Goal: Task Accomplishment & Management: Use online tool/utility

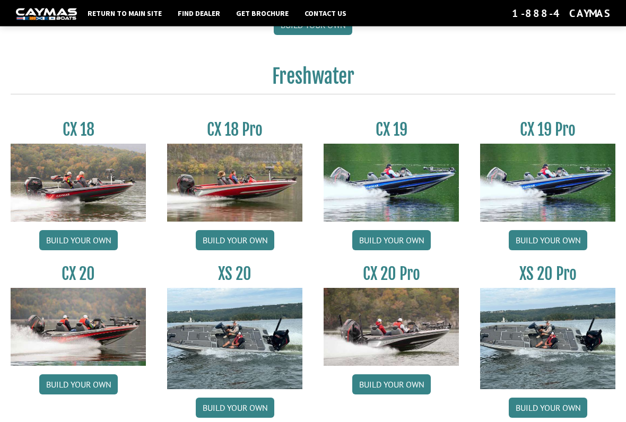
scroll to position [790, 0]
click at [243, 241] on link "Build your own" at bounding box center [235, 240] width 78 height 20
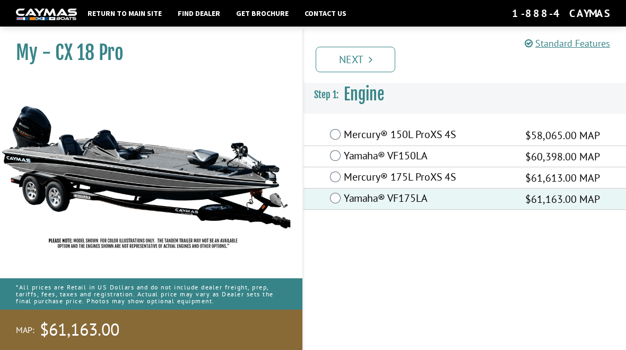
click at [392, 56] on link "Next" at bounding box center [356, 59] width 80 height 25
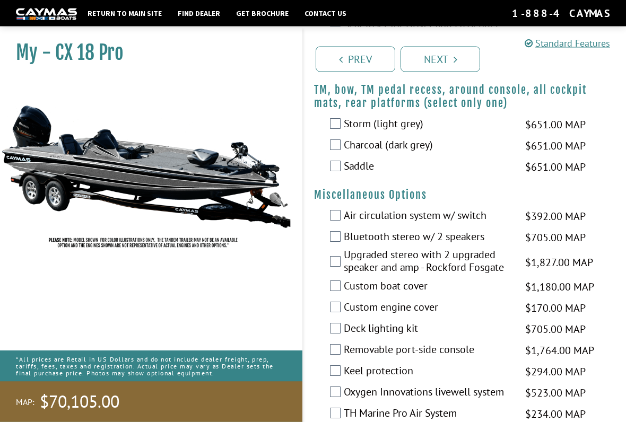
scroll to position [1121, 0]
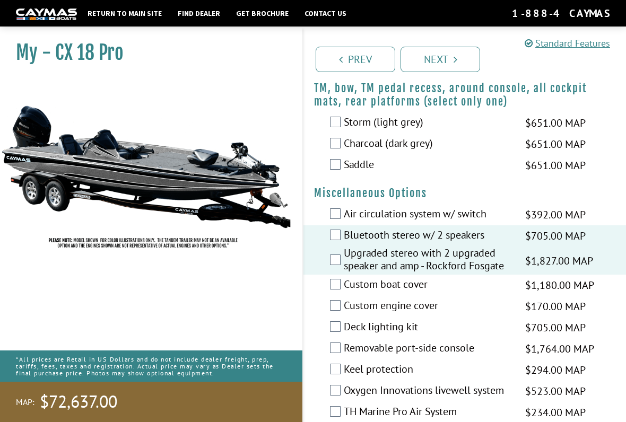
click at [344, 244] on label "Bluetooth stereo w/ 2 speakers" at bounding box center [428, 236] width 168 height 15
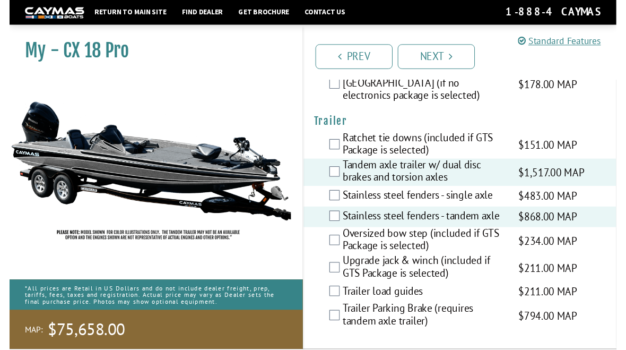
scroll to position [1996, 0]
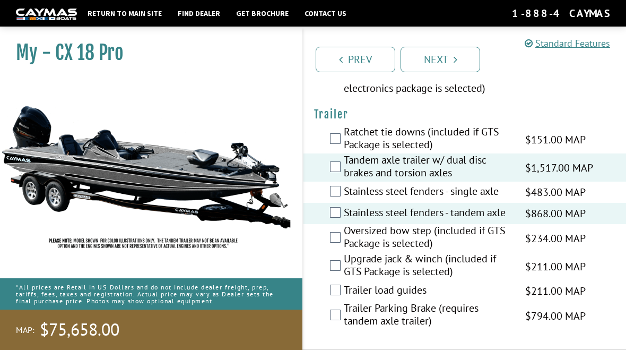
click at [438, 58] on link "Next" at bounding box center [440, 59] width 80 height 25
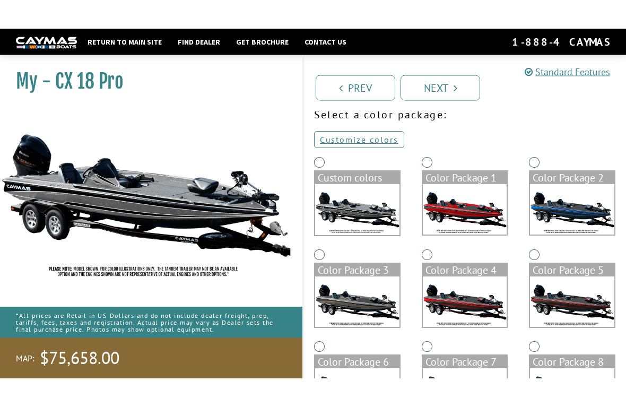
scroll to position [0, 0]
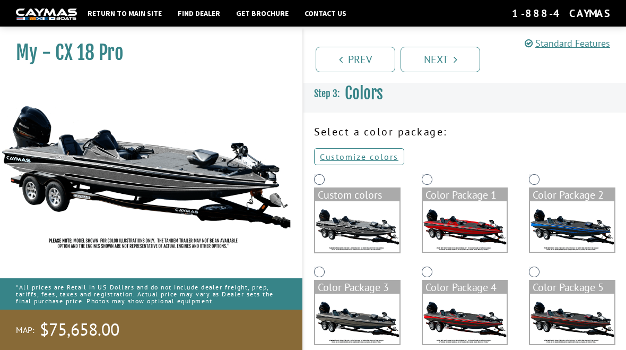
click at [373, 156] on link "Customize colors" at bounding box center [359, 156] width 90 height 17
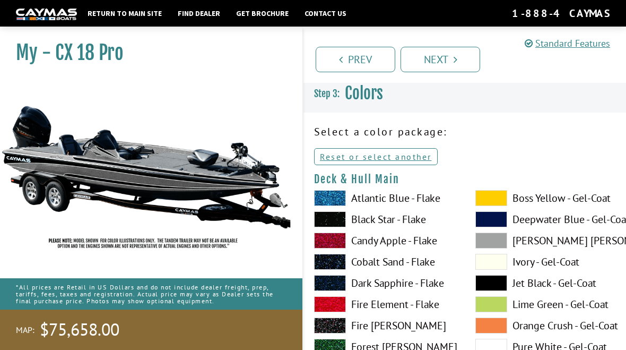
click at [503, 217] on span at bounding box center [491, 219] width 32 height 16
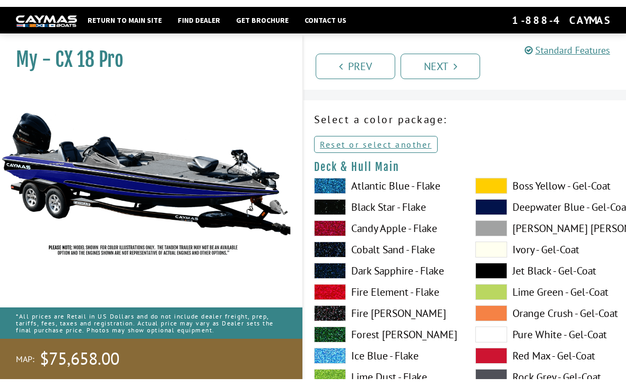
scroll to position [28, 0]
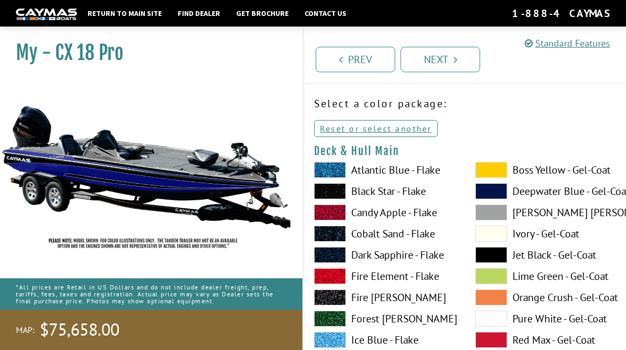
click at [335, 255] on span at bounding box center [330, 255] width 32 height 16
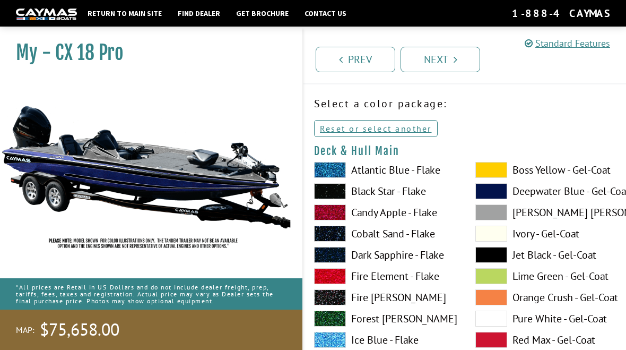
click at [339, 191] on span at bounding box center [330, 191] width 32 height 16
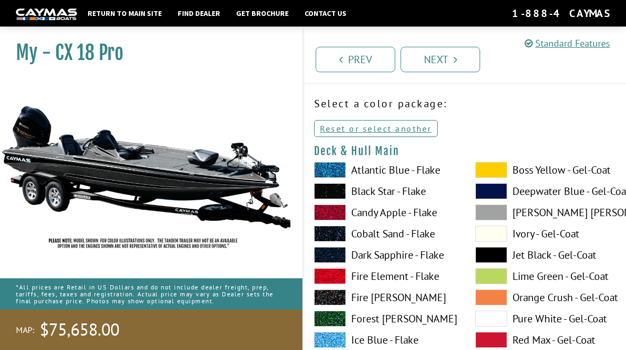
click at [335, 176] on span at bounding box center [330, 170] width 32 height 16
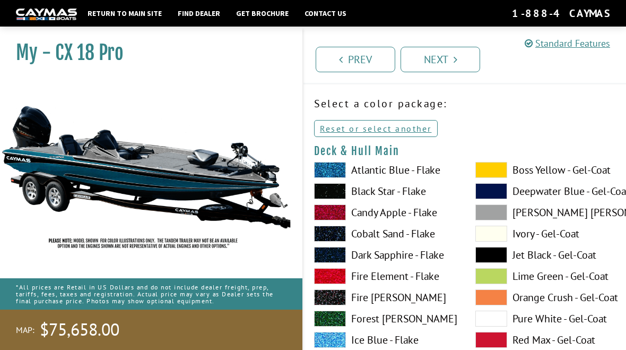
click at [338, 254] on span at bounding box center [330, 255] width 32 height 16
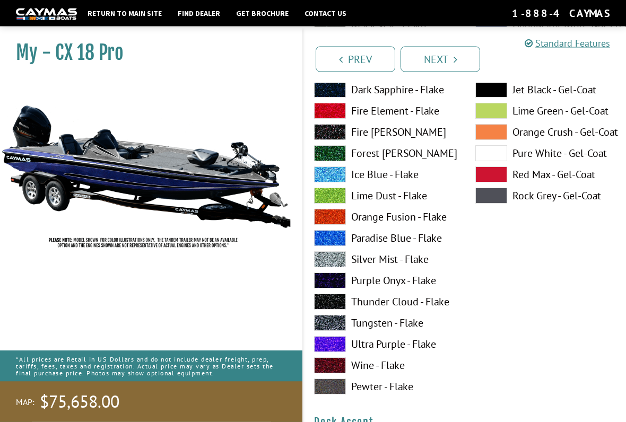
scroll to position [196, 0]
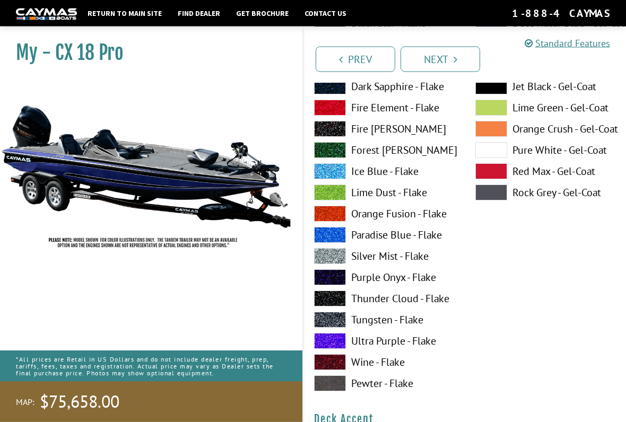
click at [594, 328] on div "Boss Yellow - Gel-Coat Deepwater Blue - Gel-Coat Dove Gray - Gel-Coat Ivory - G…" at bounding box center [545, 195] width 161 height 403
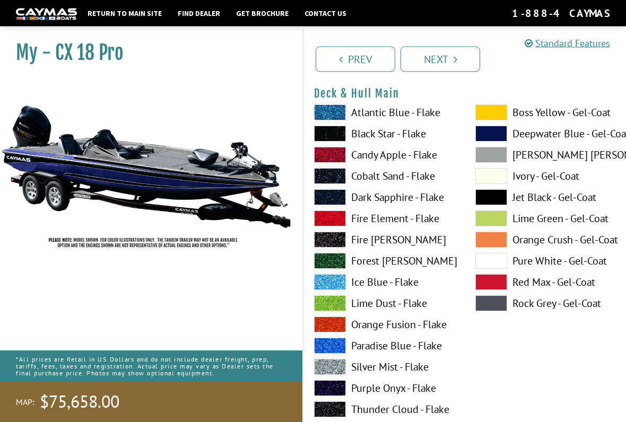
scroll to position [86, 0]
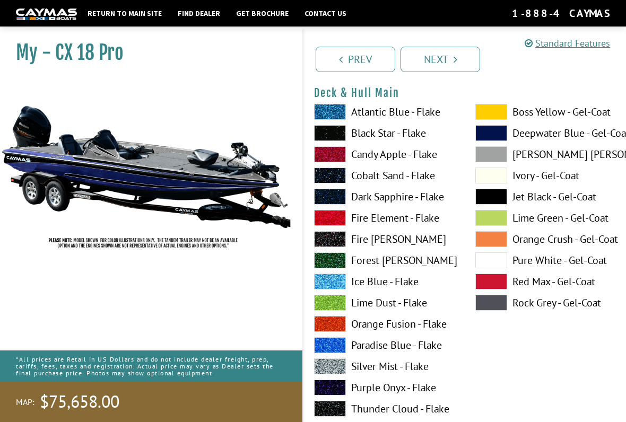
click at [331, 347] on span at bounding box center [330, 345] width 32 height 16
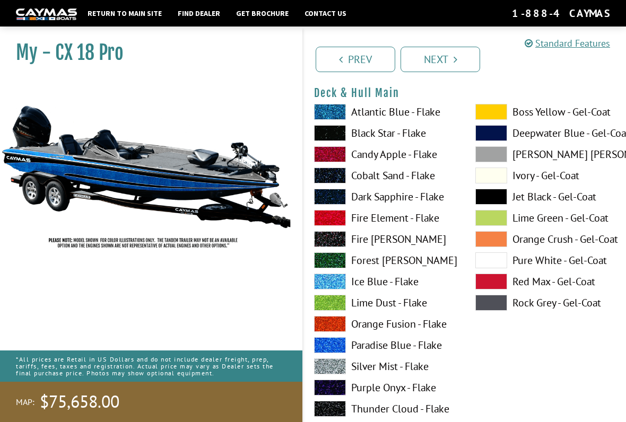
click at [497, 138] on span at bounding box center [491, 133] width 32 height 16
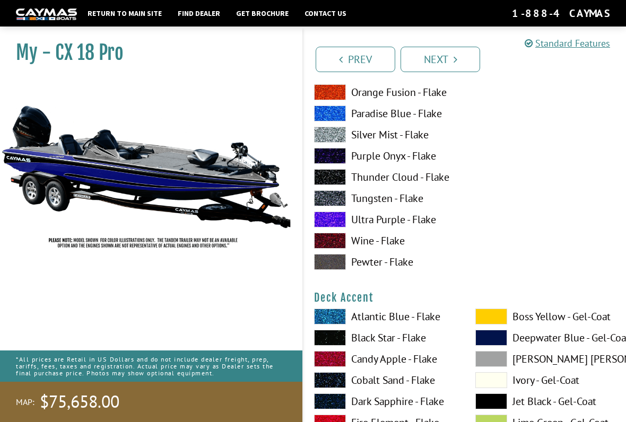
scroll to position [320, 0]
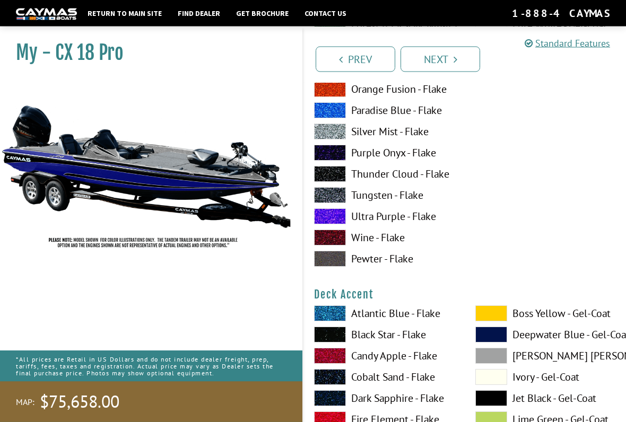
click at [339, 315] on span at bounding box center [330, 314] width 32 height 16
click at [336, 314] on span at bounding box center [330, 313] width 32 height 16
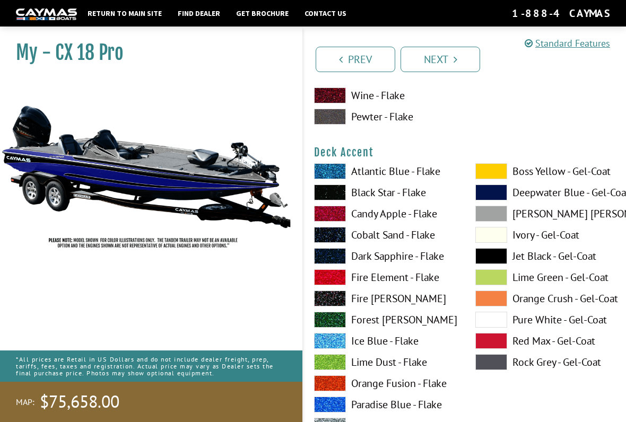
scroll to position [464, 0]
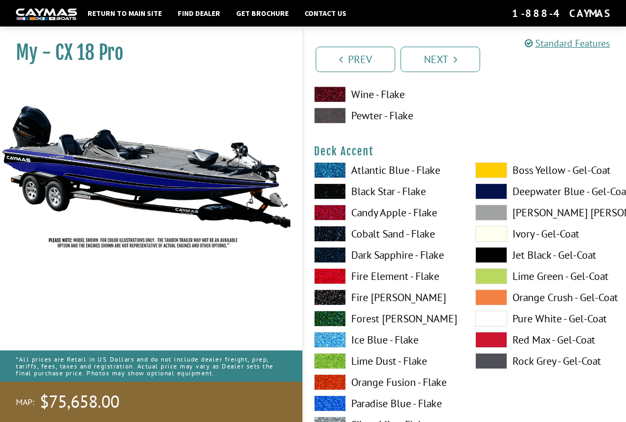
click at [494, 349] on span at bounding box center [491, 361] width 32 height 16
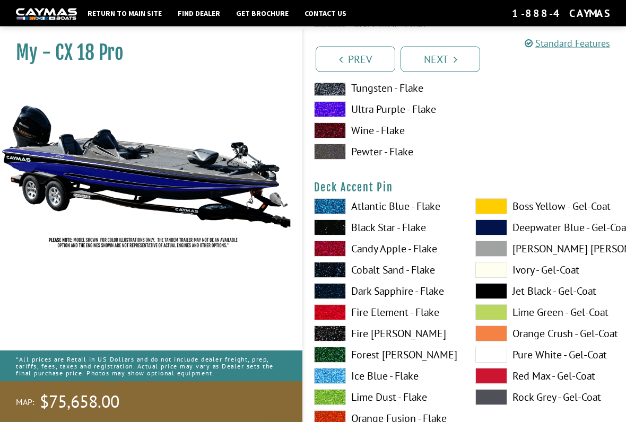
scroll to position [866, 0]
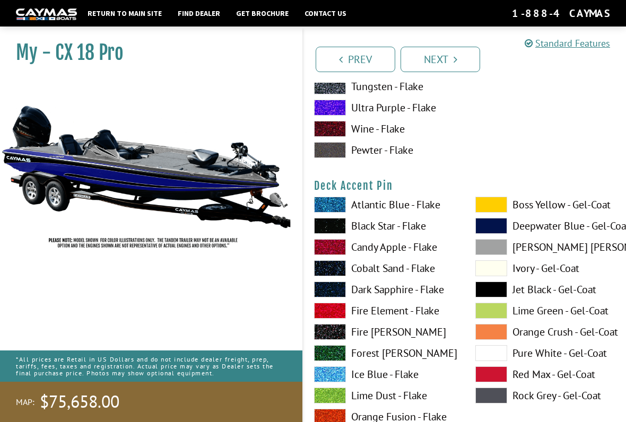
click at [499, 208] on span at bounding box center [491, 205] width 32 height 16
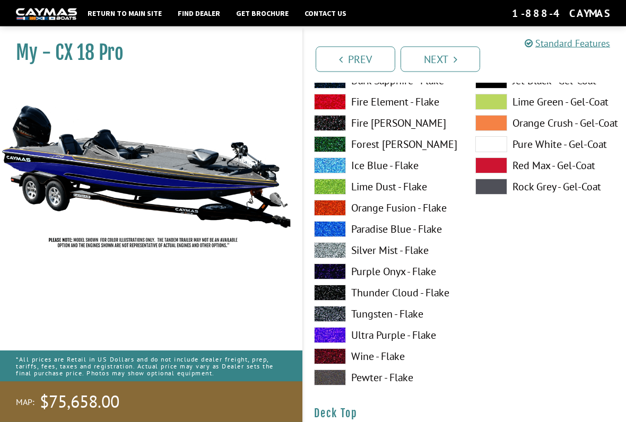
scroll to position [1075, 0]
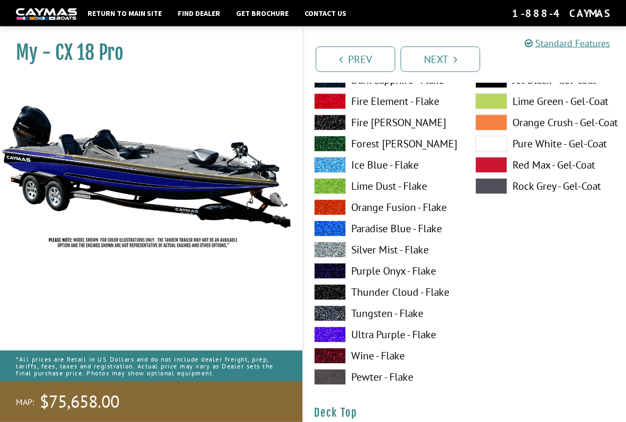
click at [329, 295] on span at bounding box center [330, 293] width 32 height 16
click at [337, 293] on span at bounding box center [330, 292] width 32 height 16
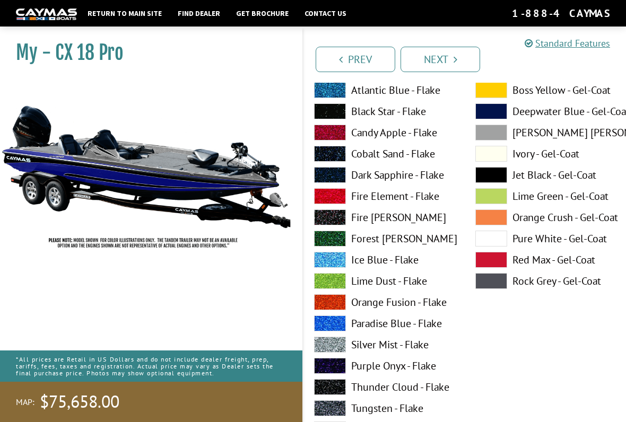
scroll to position [1440, 0]
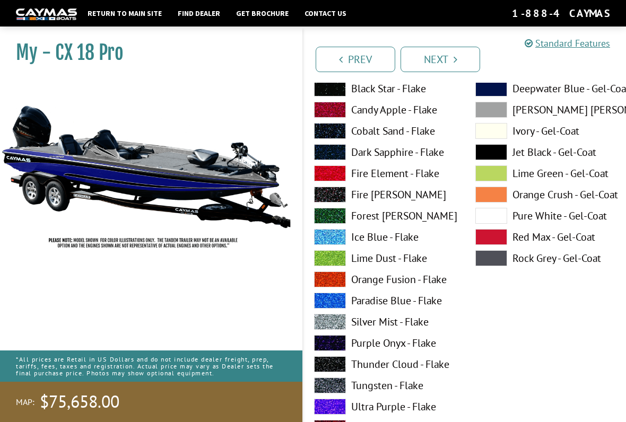
click at [412, 324] on label "Silver Mist - Flake" at bounding box center [384, 322] width 140 height 16
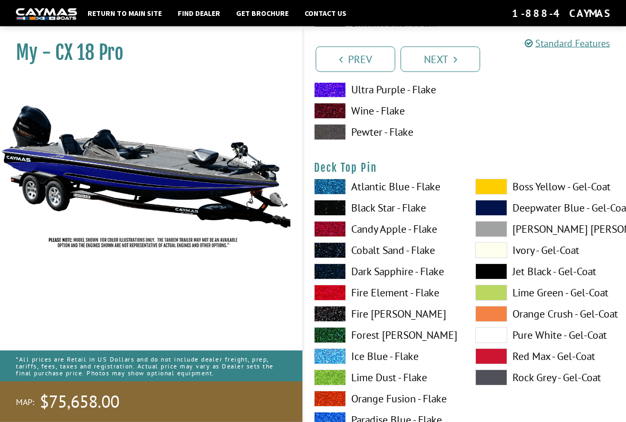
click at [545, 277] on label "Jet Black - Gel-Coat" at bounding box center [545, 272] width 140 height 16
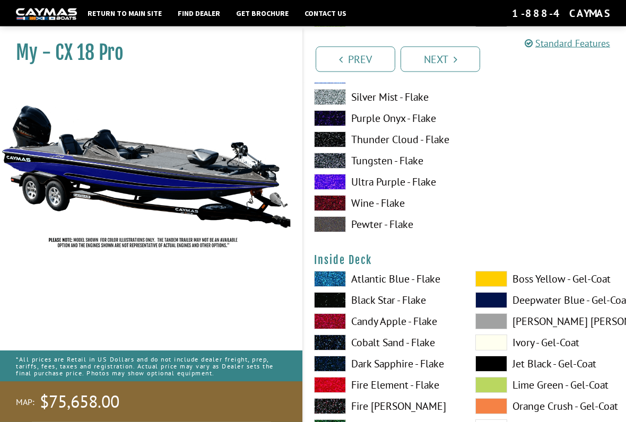
scroll to position [2106, 0]
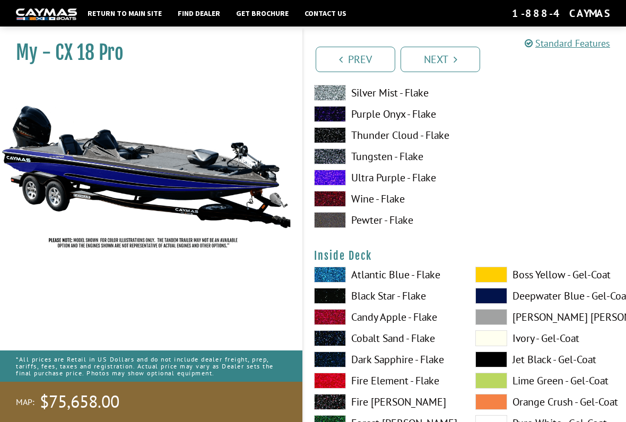
click at [544, 298] on label "Deepwater Blue - Gel-Coat" at bounding box center [545, 296] width 140 height 16
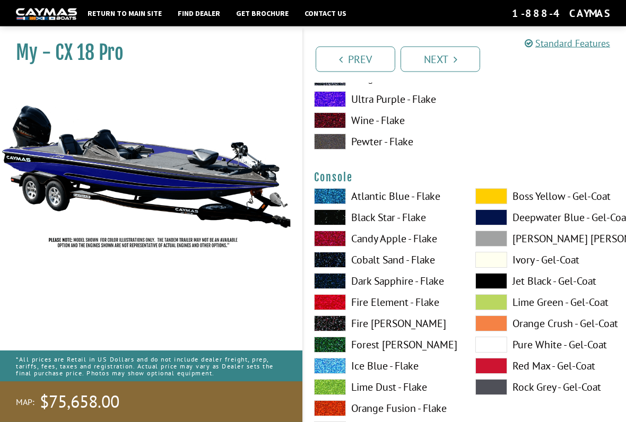
scroll to position [2621, 0]
click at [496, 266] on span at bounding box center [491, 260] width 32 height 16
click at [495, 223] on span at bounding box center [491, 217] width 32 height 16
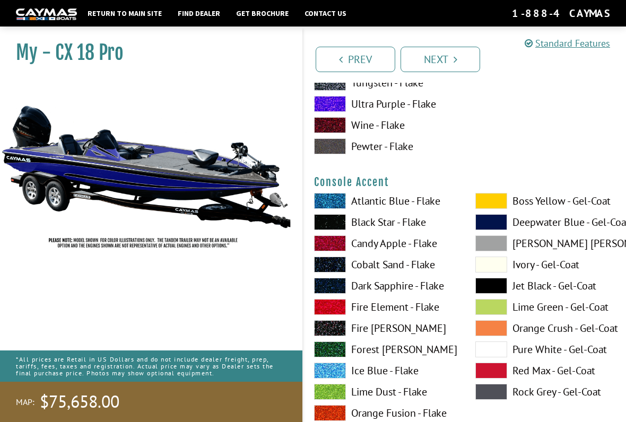
scroll to position [3058, 0]
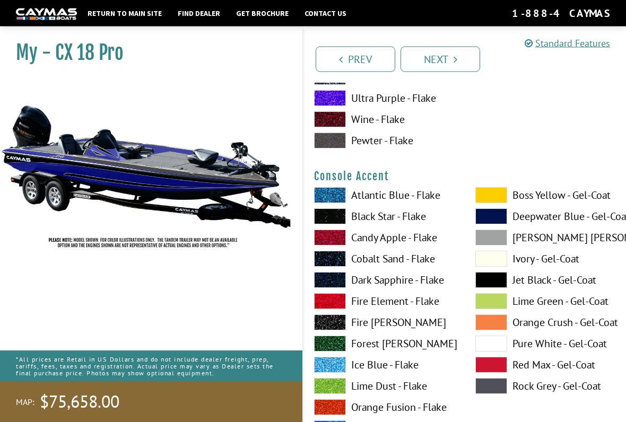
click at [328, 198] on span at bounding box center [330, 196] width 32 height 16
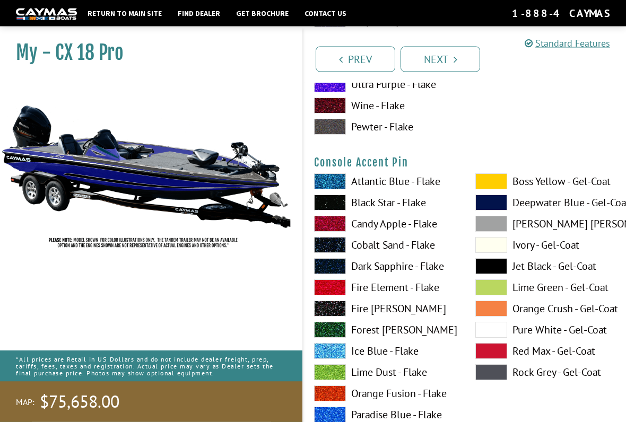
scroll to position [3509, 0]
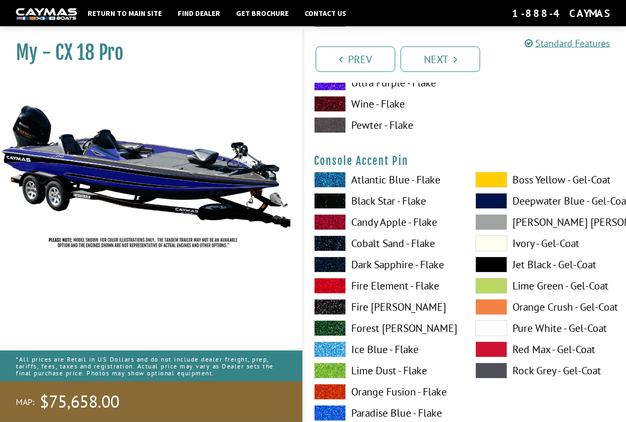
click at [499, 293] on span at bounding box center [491, 286] width 32 height 16
click at [492, 271] on span at bounding box center [491, 265] width 32 height 16
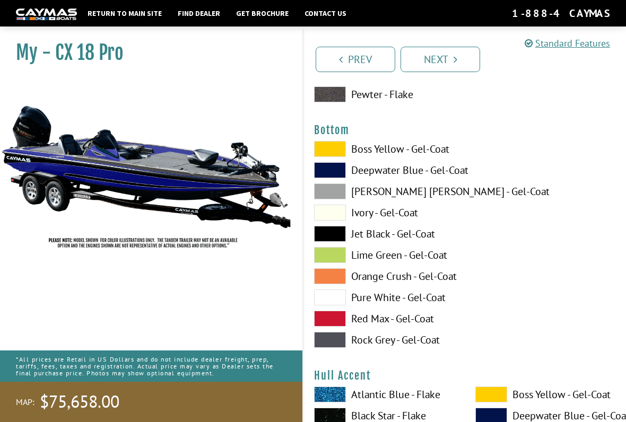
scroll to position [3982, 0]
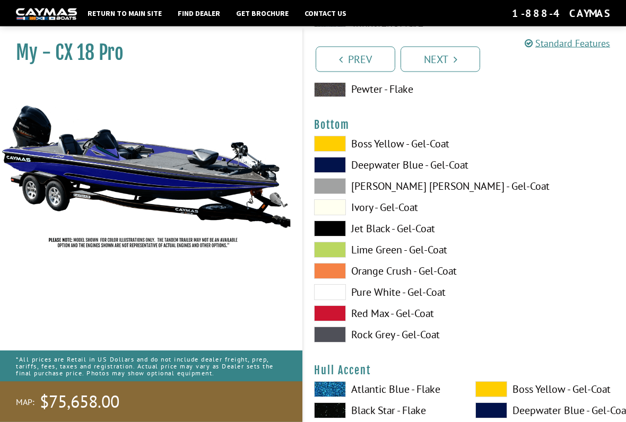
click at [334, 173] on span at bounding box center [330, 166] width 32 height 16
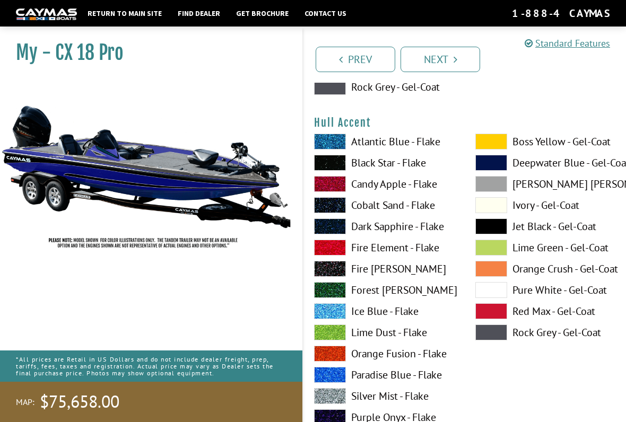
scroll to position [4233, 0]
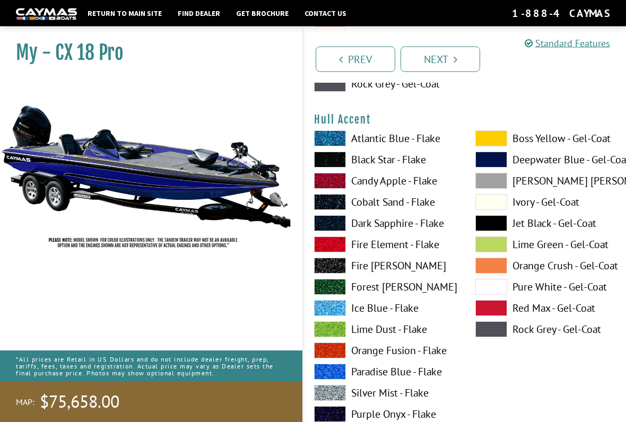
click at [500, 229] on span at bounding box center [491, 224] width 32 height 16
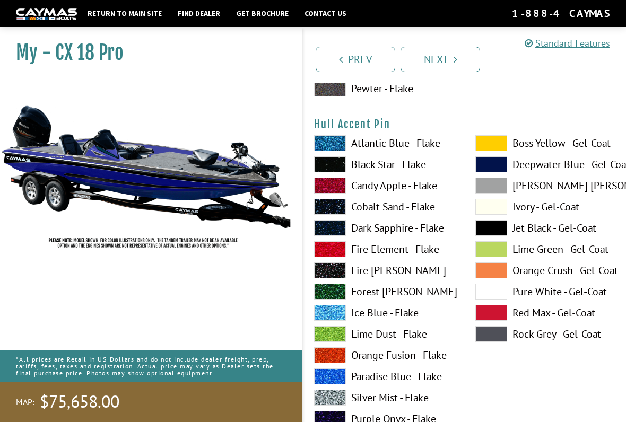
scroll to position [4666, 0]
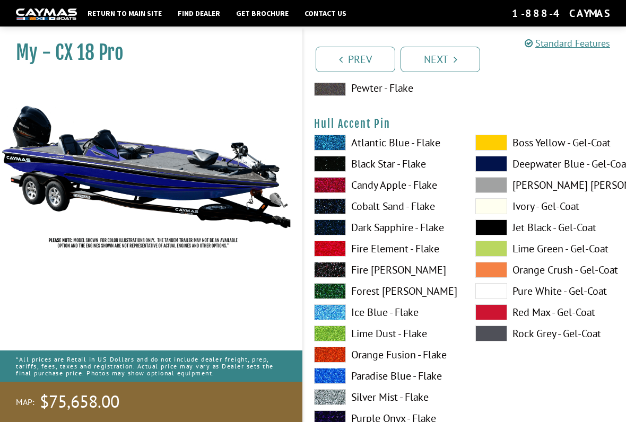
click at [543, 233] on label "Jet Black - Gel-Coat" at bounding box center [545, 228] width 140 height 16
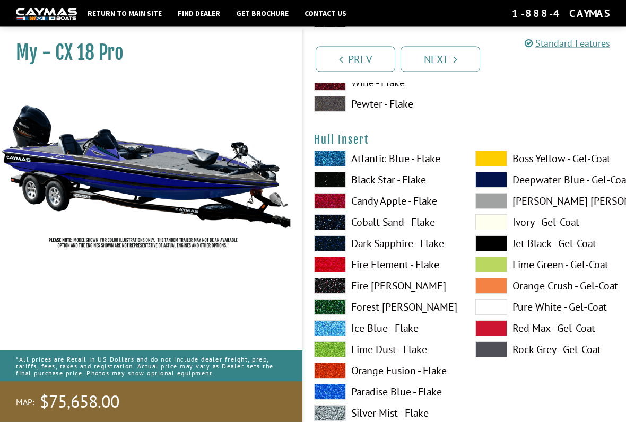
click at [553, 206] on label "[PERSON_NAME] [PERSON_NAME] - Gel-Coat" at bounding box center [545, 202] width 140 height 16
click at [340, 163] on span at bounding box center [330, 159] width 32 height 16
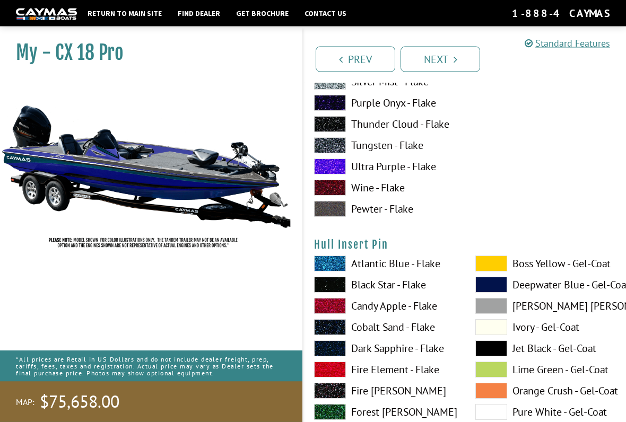
scroll to position [5418, 0]
click at [352, 272] on label "Atlantic Blue - Flake" at bounding box center [384, 264] width 140 height 16
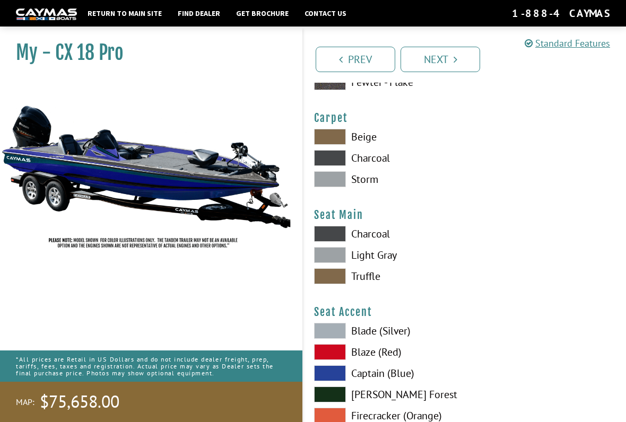
scroll to position [5984, 0]
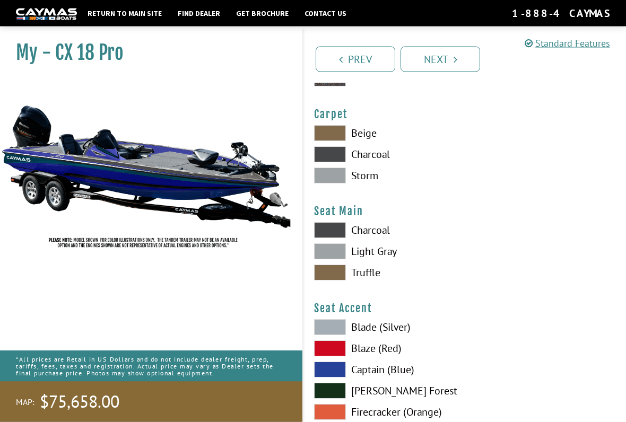
click at [340, 184] on span at bounding box center [330, 176] width 32 height 16
click at [338, 162] on span at bounding box center [330, 154] width 32 height 16
click at [342, 184] on span at bounding box center [330, 176] width 32 height 16
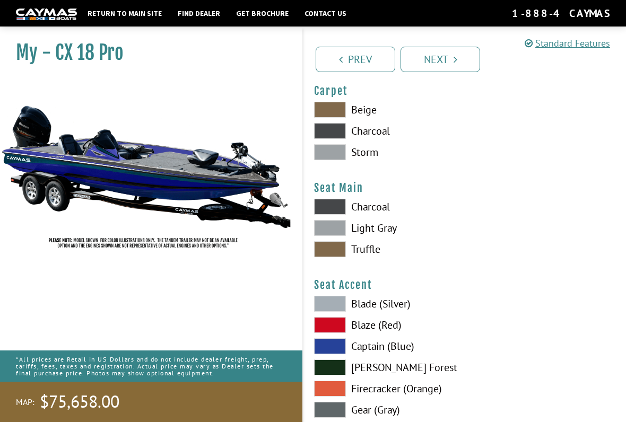
scroll to position [6010, 0]
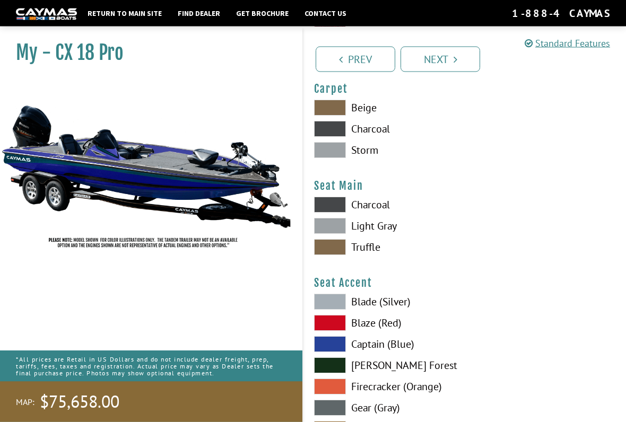
click at [337, 213] on span at bounding box center [330, 205] width 32 height 16
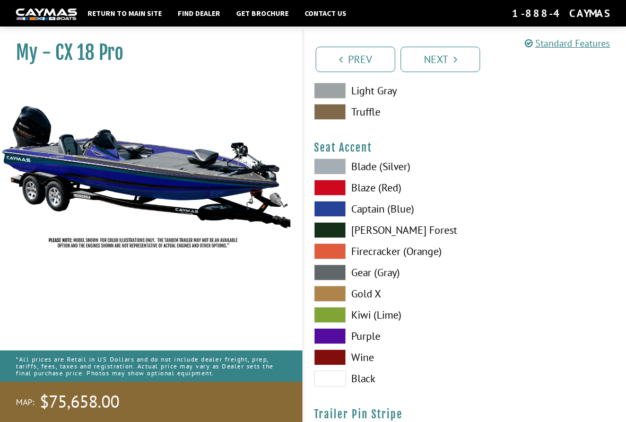
scroll to position [6145, 0]
click at [334, 217] on span at bounding box center [330, 209] width 32 height 16
click at [330, 171] on span at bounding box center [330, 166] width 32 height 16
click at [353, 172] on label "Blade (Silver)" at bounding box center [384, 166] width 140 height 16
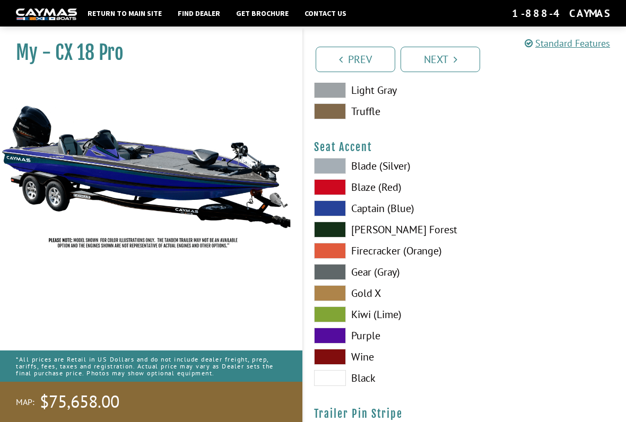
click at [334, 171] on span at bounding box center [330, 166] width 32 height 16
click at [344, 174] on span at bounding box center [330, 166] width 32 height 16
click at [336, 174] on span at bounding box center [330, 166] width 32 height 16
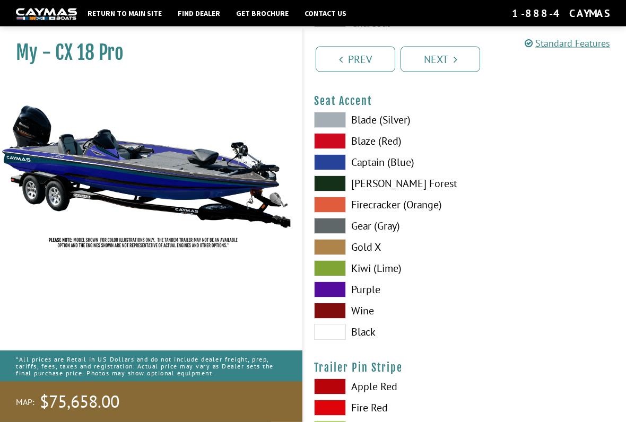
scroll to position [6192, 0]
click at [335, 340] on span at bounding box center [330, 332] width 32 height 16
click at [348, 340] on label "Black" at bounding box center [384, 332] width 140 height 16
click at [338, 232] on span at bounding box center [330, 226] width 32 height 16
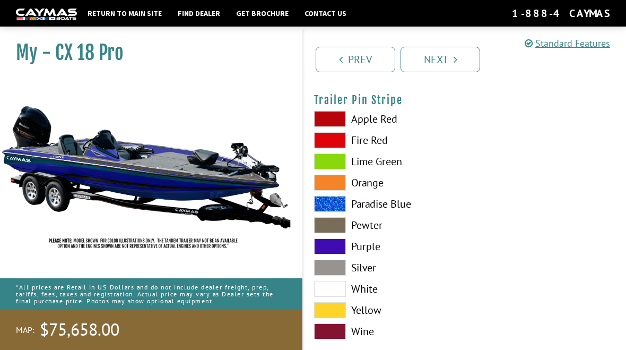
scroll to position [6458, 0]
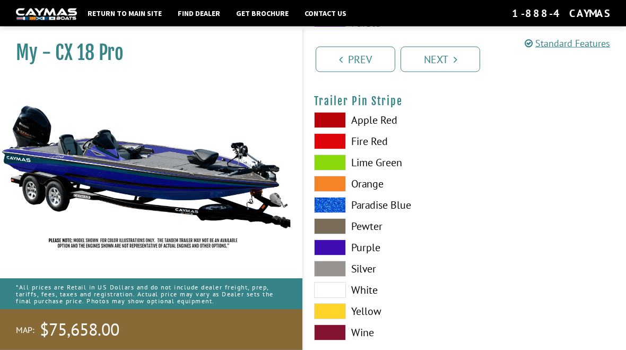
click at [591, 267] on div at bounding box center [545, 228] width 161 height 233
click at [338, 209] on span at bounding box center [330, 205] width 32 height 16
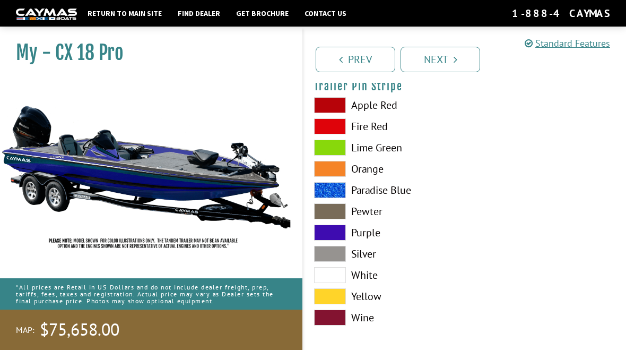
scroll to position [6491, 0]
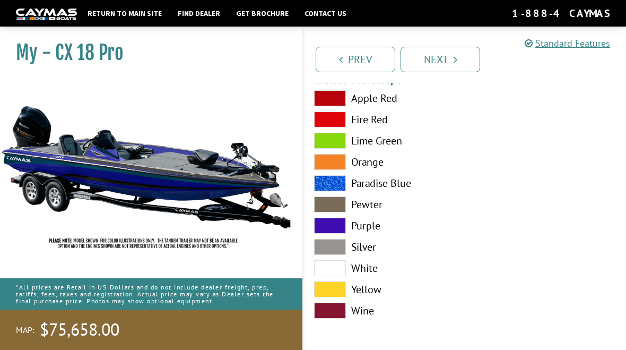
click at [449, 56] on link "Next" at bounding box center [440, 59] width 80 height 25
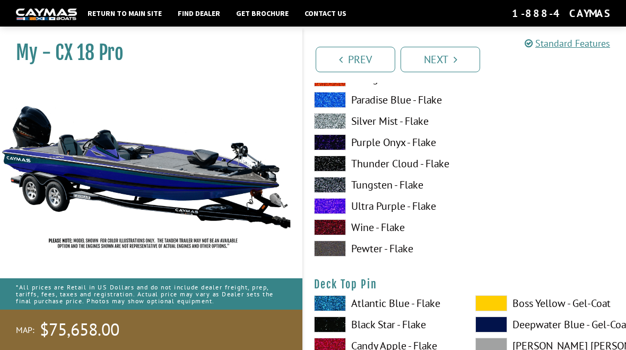
scroll to position [959, 0]
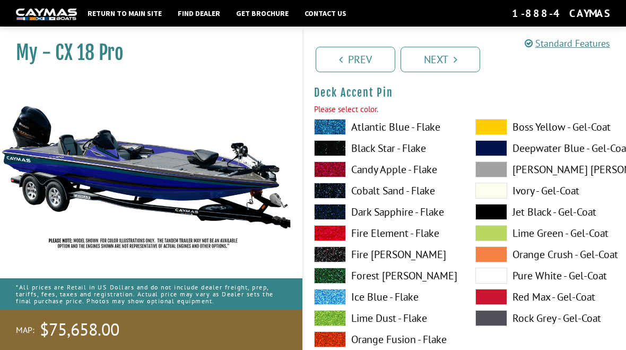
click at [556, 149] on label "Deepwater Blue - Gel-Coat" at bounding box center [545, 148] width 140 height 16
click at [444, 60] on link "Next" at bounding box center [440, 59] width 80 height 25
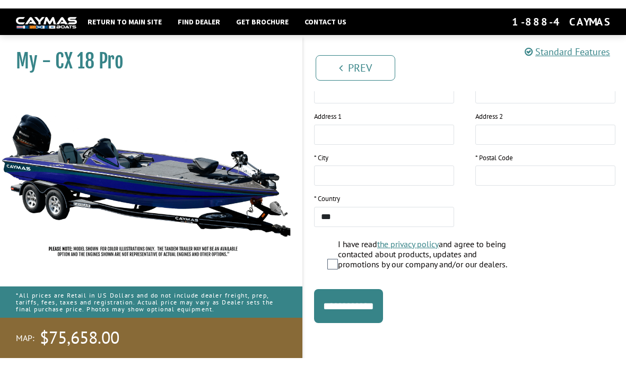
scroll to position [238, 0]
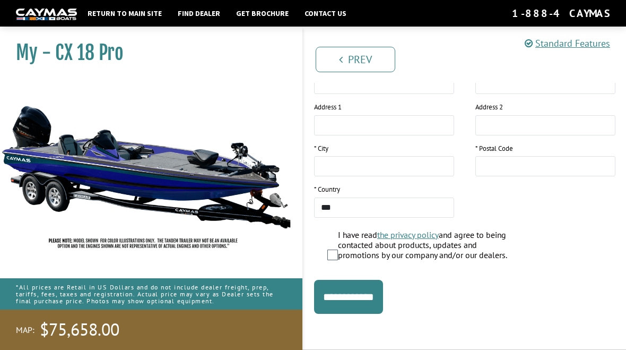
click at [380, 300] on input "**********" at bounding box center [348, 297] width 69 height 34
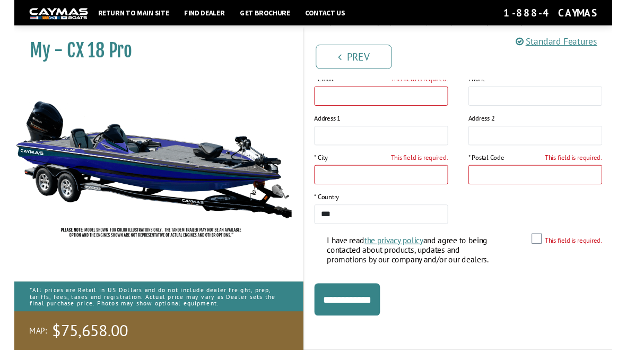
scroll to position [221, 0]
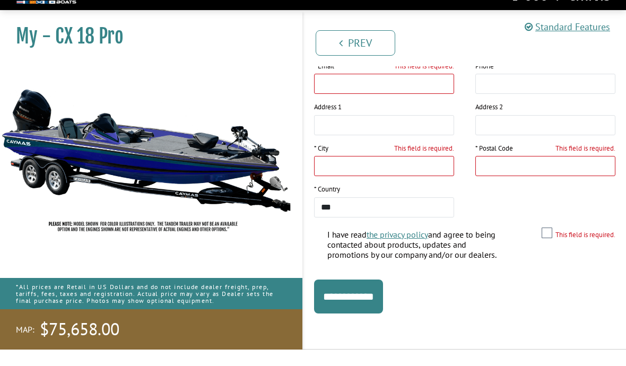
click at [600, 134] on input "text" at bounding box center [545, 142] width 140 height 20
click at [590, 45] on ul "Prev Next" at bounding box center [469, 58] width 313 height 27
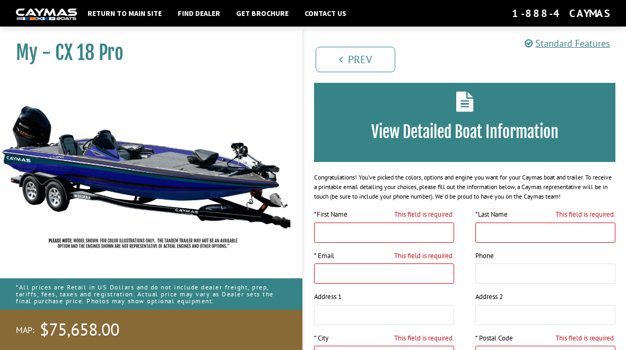
scroll to position [0, 0]
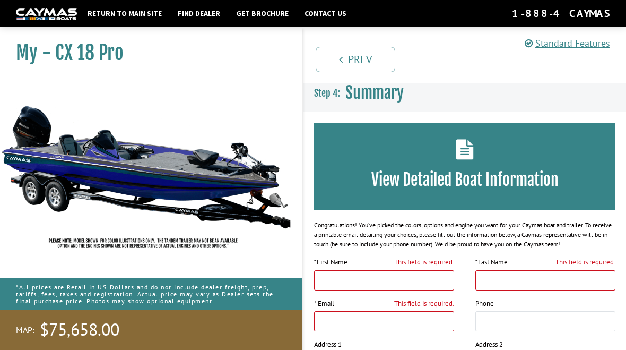
click at [151, 13] on link "Return to main site" at bounding box center [124, 13] width 85 height 14
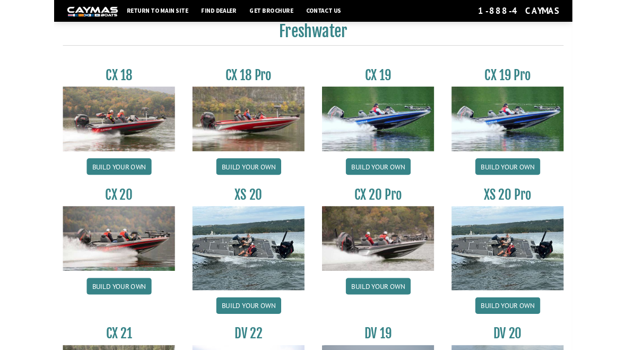
scroll to position [829, 0]
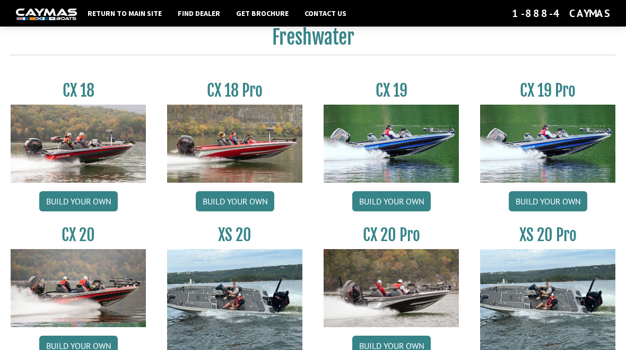
click at [552, 202] on link "Build your own" at bounding box center [548, 201] width 78 height 20
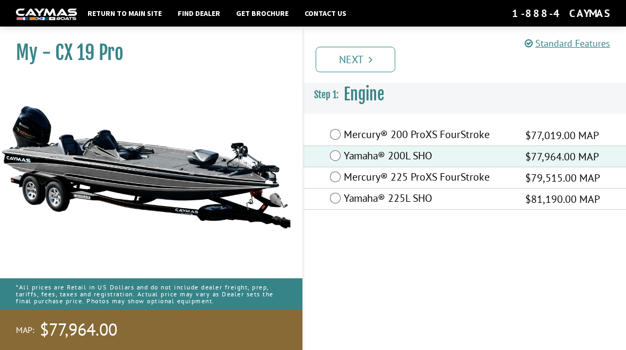
click at [367, 54] on link "Next" at bounding box center [356, 59] width 80 height 25
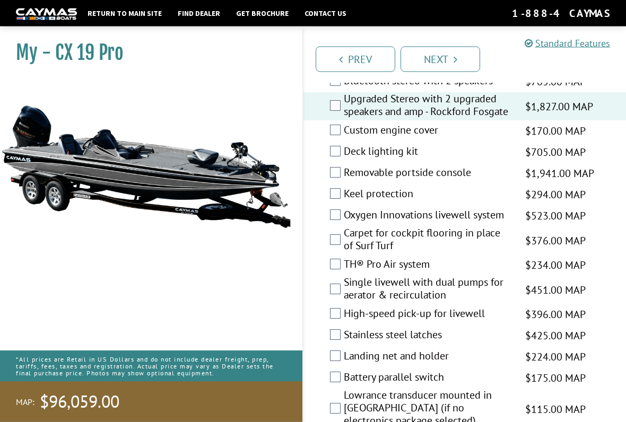
scroll to position [1603, 0]
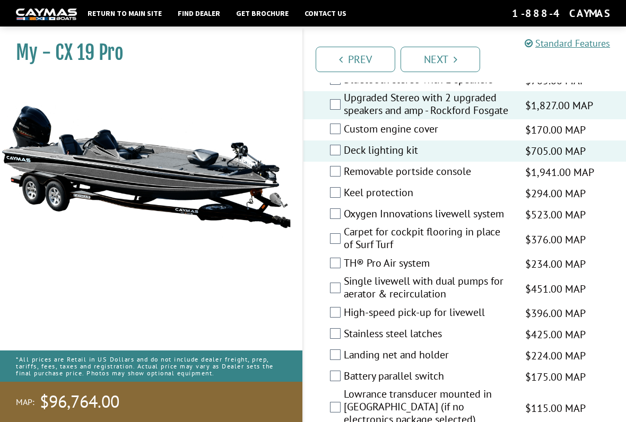
click at [329, 183] on div "Removable portside console $1,941.00 MAP $2,291.00 MSRP" at bounding box center [464, 172] width 322 height 21
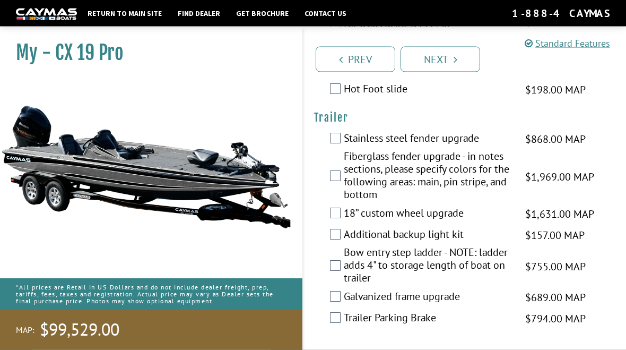
scroll to position [2077, 0]
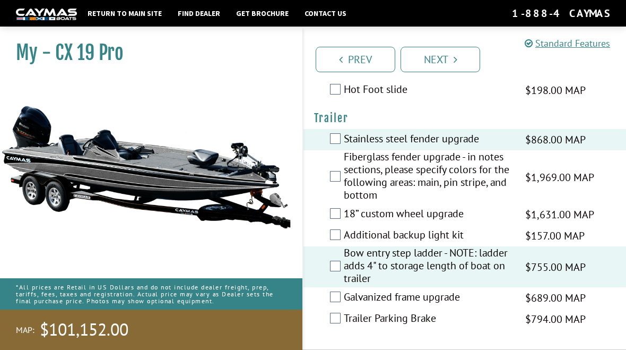
click at [446, 56] on link "Next" at bounding box center [440, 59] width 80 height 25
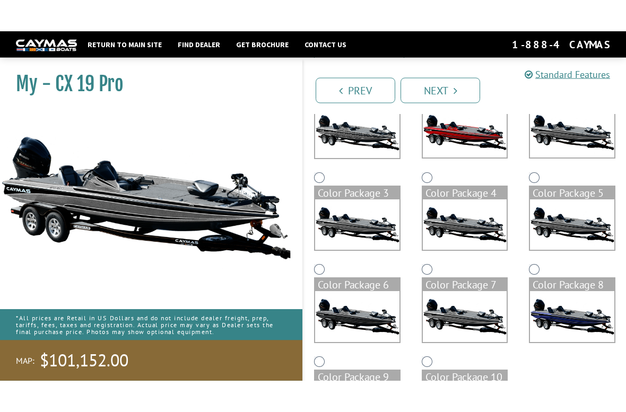
scroll to position [0, 0]
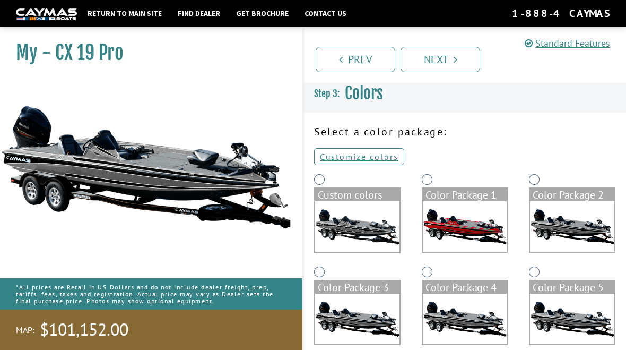
click at [440, 193] on div "Color Package 1" at bounding box center [465, 194] width 84 height 13
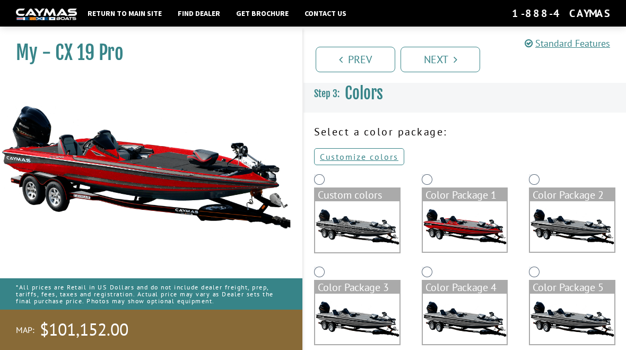
click at [349, 205] on img at bounding box center [357, 226] width 84 height 51
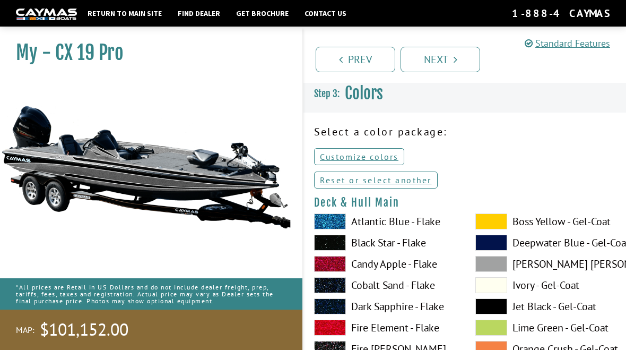
click at [364, 62] on link "Prev" at bounding box center [356, 59] width 80 height 25
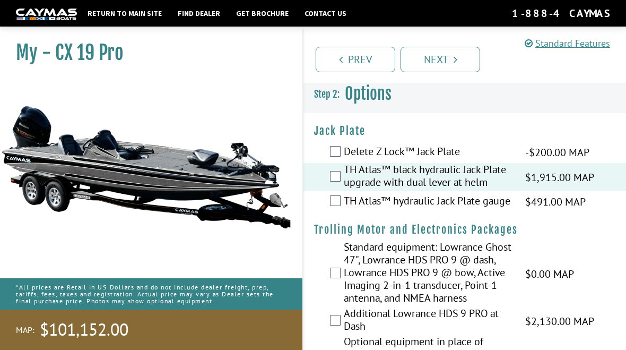
click at [450, 62] on link "Next" at bounding box center [440, 59] width 80 height 25
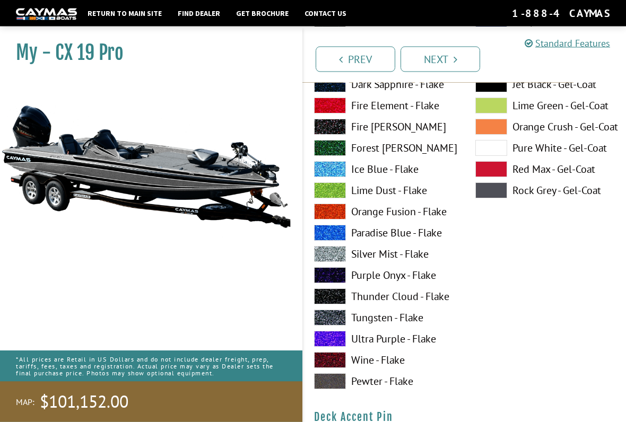
scroll to position [659, 0]
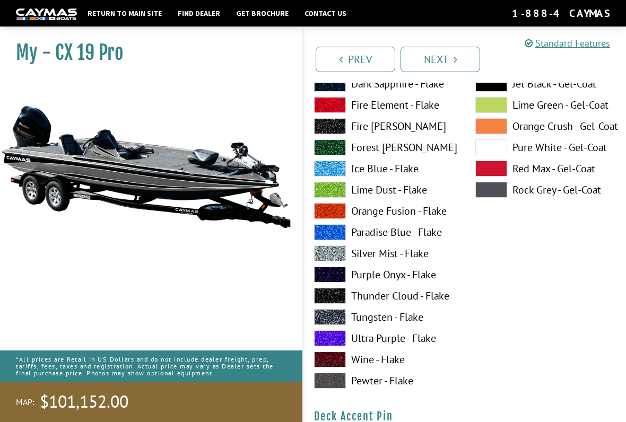
click at [381, 58] on link "Prev" at bounding box center [356, 59] width 80 height 25
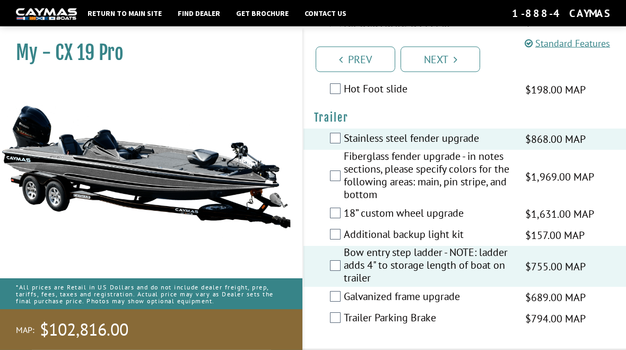
scroll to position [2077, 0]
click at [450, 55] on link "Next" at bounding box center [440, 59] width 80 height 25
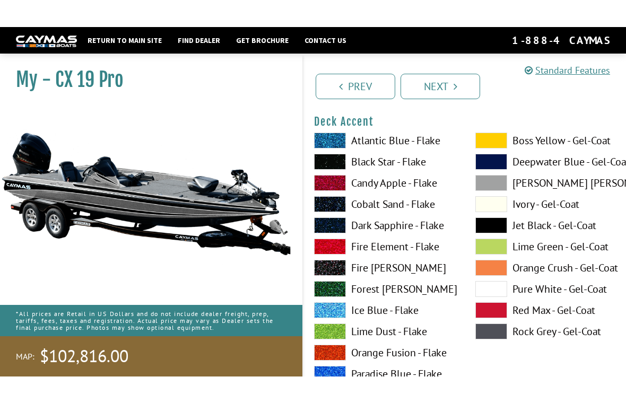
scroll to position [0, 0]
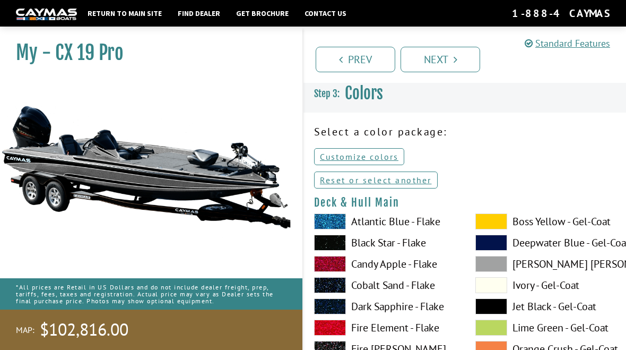
click at [382, 155] on link "Customize colors" at bounding box center [359, 156] width 90 height 17
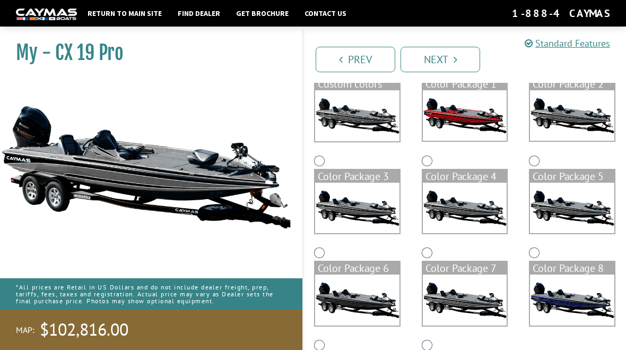
scroll to position [59, 0]
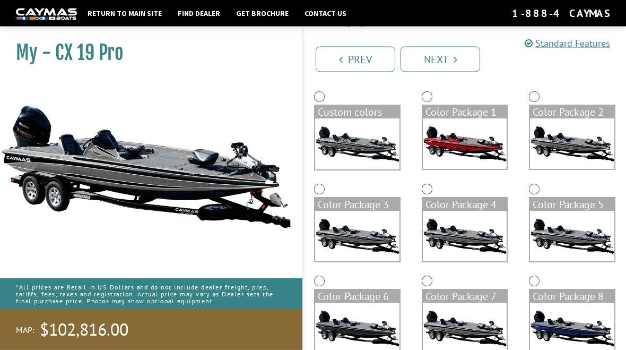
click at [450, 51] on link "Next" at bounding box center [440, 59] width 80 height 25
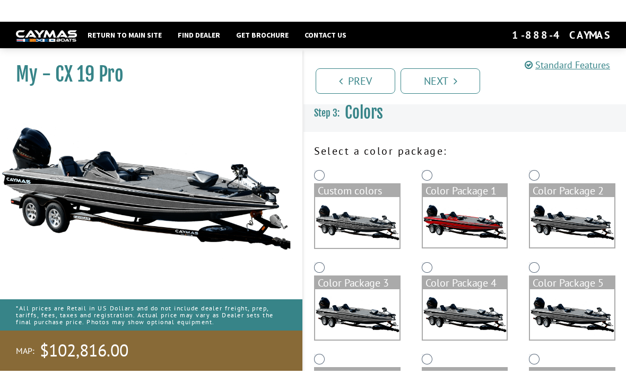
scroll to position [0, 0]
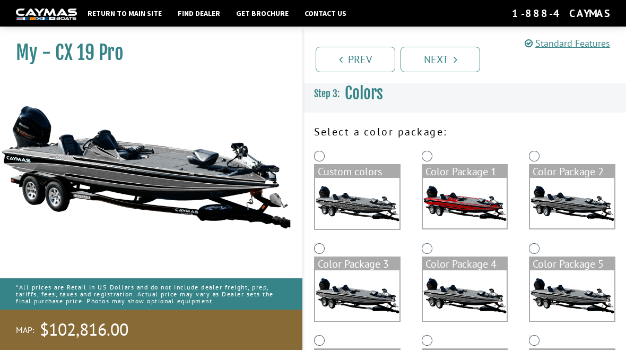
click at [446, 60] on link "Next" at bounding box center [440, 59] width 80 height 25
click at [458, 186] on img at bounding box center [465, 203] width 84 height 50
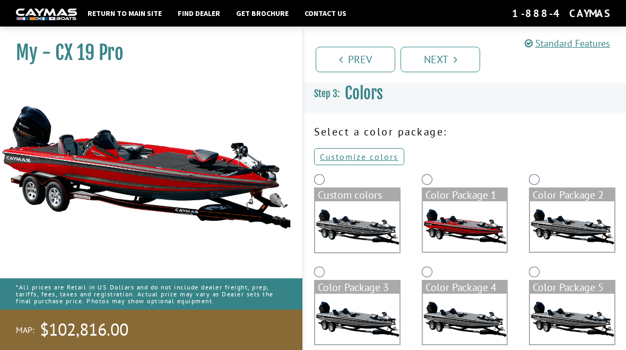
click at [567, 206] on img at bounding box center [572, 226] width 84 height 50
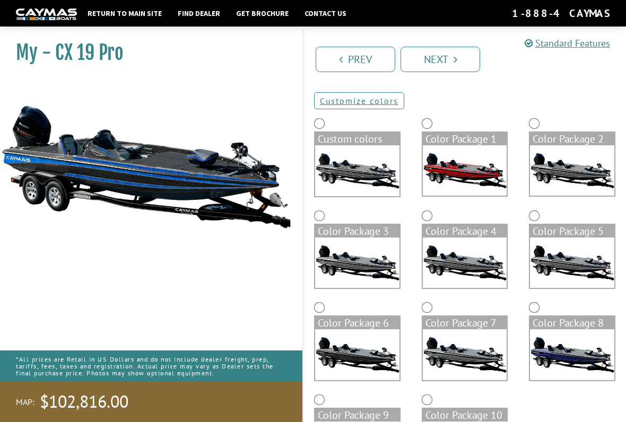
scroll to position [57, 0]
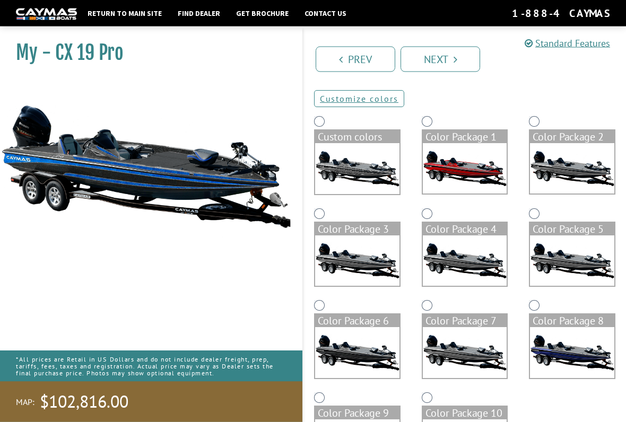
click at [374, 260] on img at bounding box center [357, 261] width 84 height 50
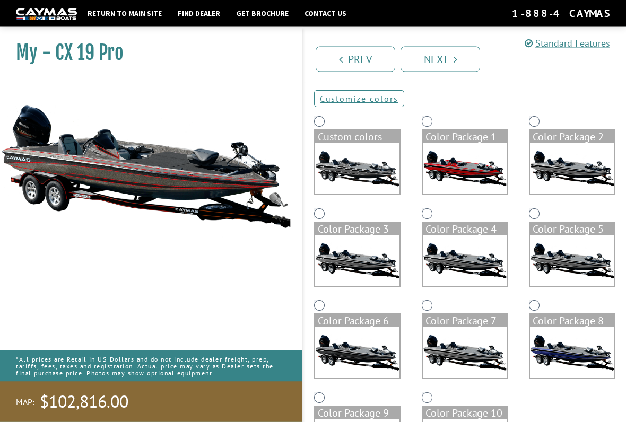
scroll to position [58, 0]
click at [467, 262] on img at bounding box center [465, 260] width 84 height 50
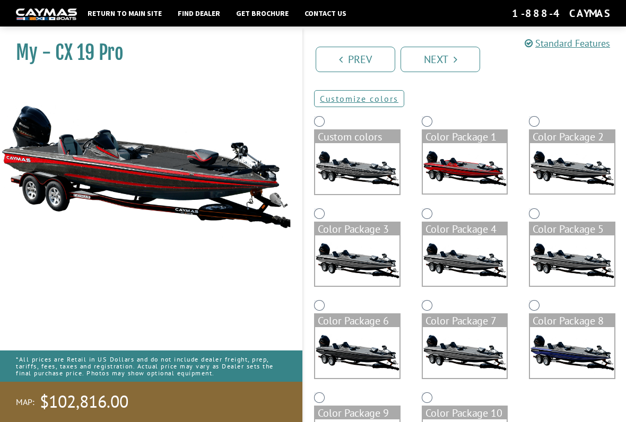
click at [564, 261] on img at bounding box center [572, 260] width 84 height 50
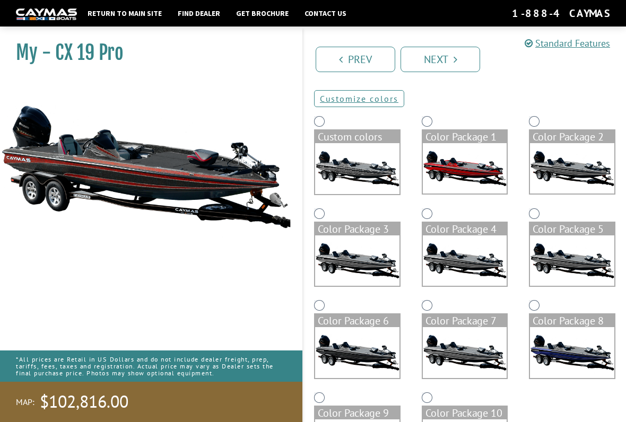
click at [376, 346] on img at bounding box center [357, 352] width 84 height 50
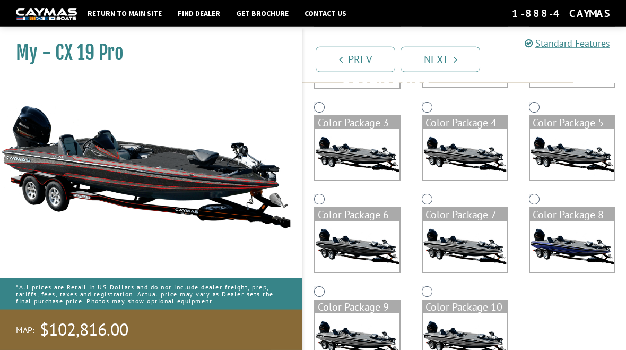
scroll to position [179, 0]
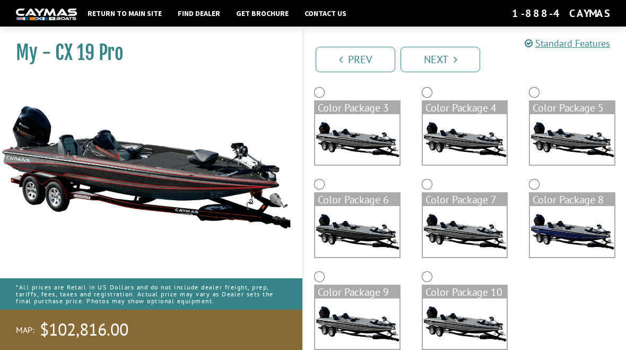
click at [471, 237] on img at bounding box center [465, 231] width 84 height 50
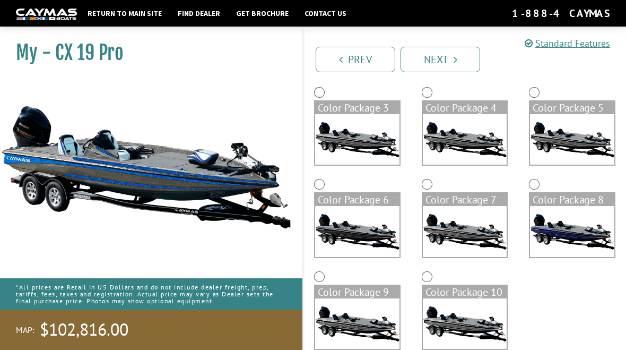
click at [569, 224] on img at bounding box center [572, 231] width 84 height 50
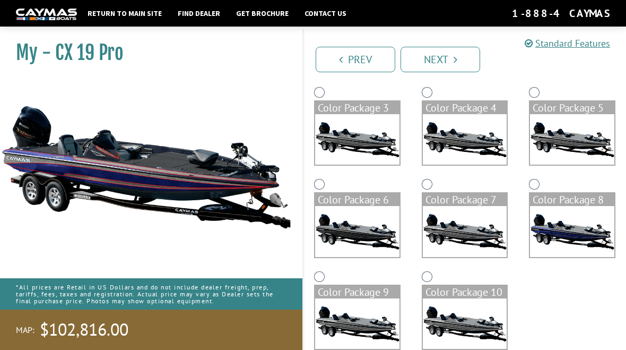
click at [369, 318] on img at bounding box center [357, 323] width 84 height 50
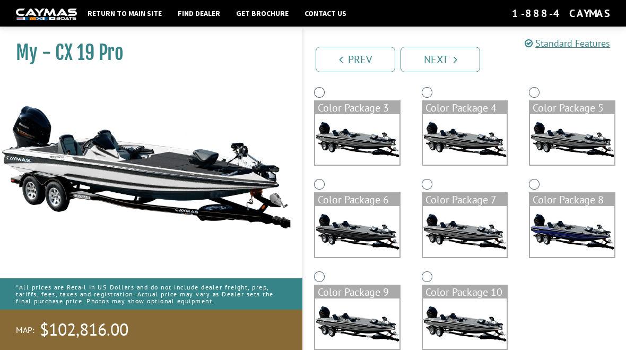
click at [475, 313] on img at bounding box center [465, 323] width 84 height 50
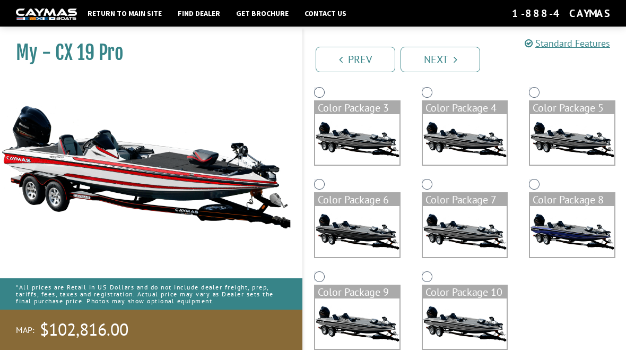
click at [580, 225] on img at bounding box center [572, 231] width 84 height 50
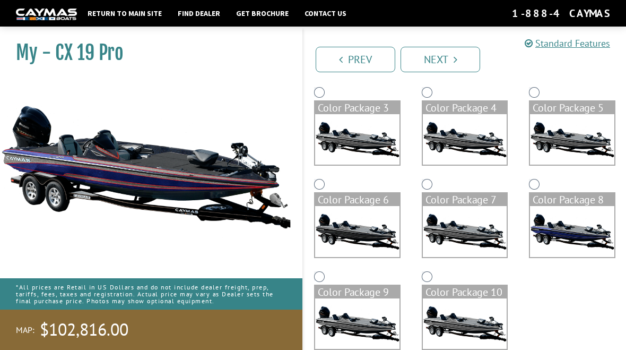
click at [477, 234] on img at bounding box center [465, 231] width 84 height 50
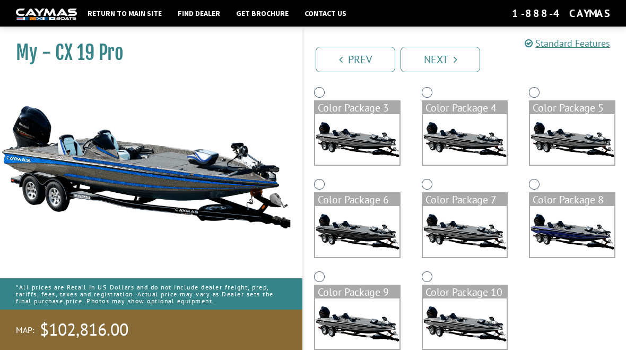
click at [450, 56] on link "Next" at bounding box center [440, 59] width 80 height 25
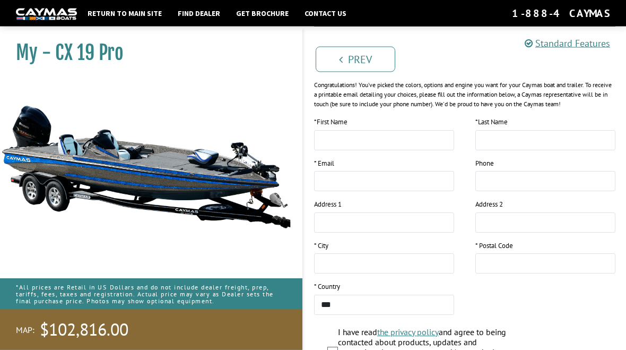
scroll to position [0, 0]
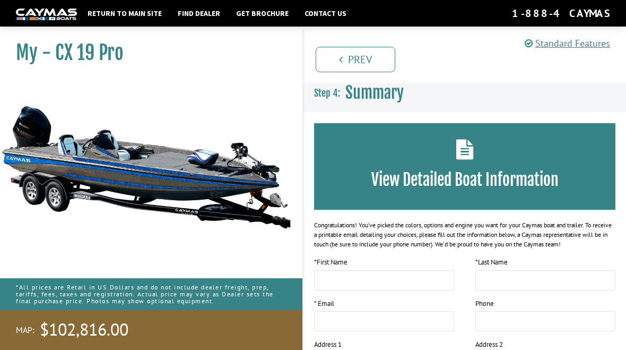
click at [133, 10] on link "Return to main site" at bounding box center [124, 13] width 85 height 14
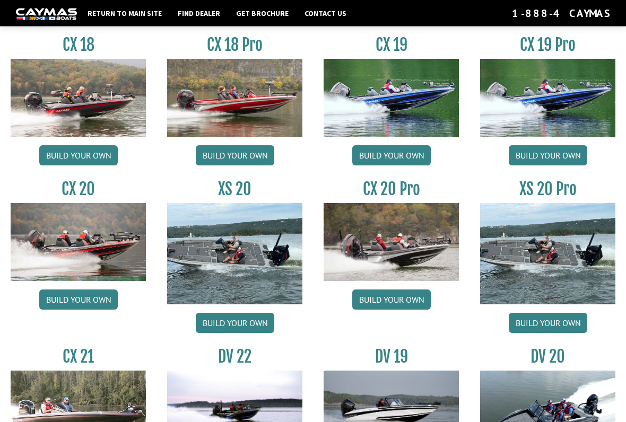
scroll to position [875, 0]
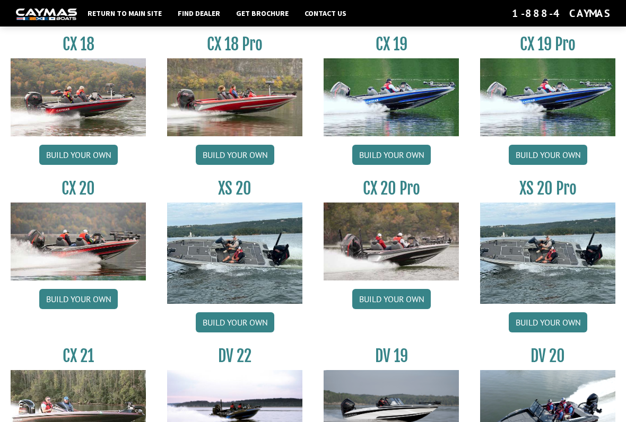
click at [405, 305] on link "Build your own" at bounding box center [391, 299] width 78 height 20
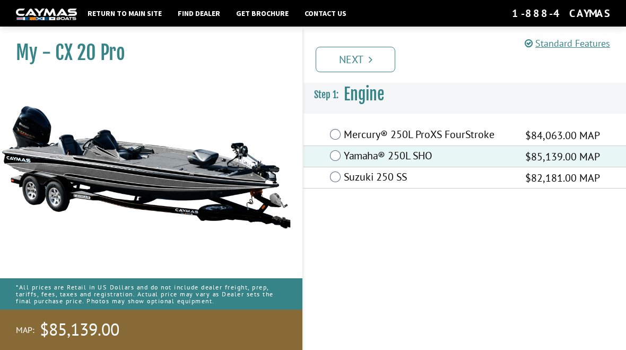
click at [362, 59] on link "Next" at bounding box center [356, 59] width 80 height 25
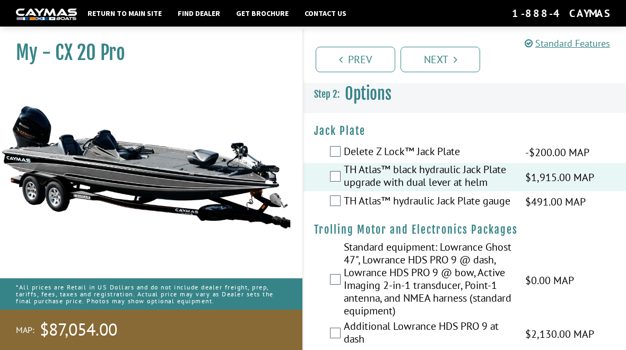
click at [346, 208] on label "TH Atlas™ hydraulic Jack Plate gauge" at bounding box center [428, 201] width 168 height 15
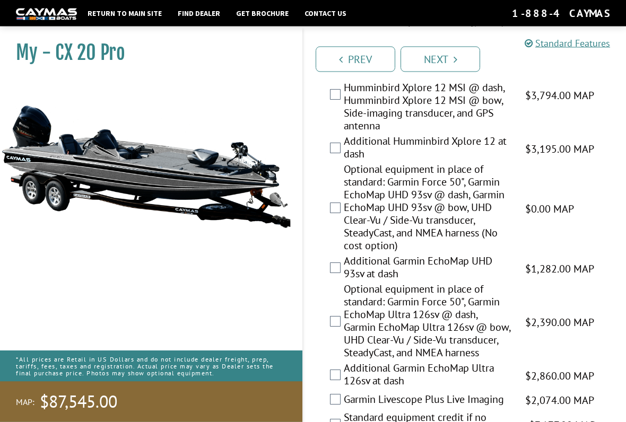
scroll to position [693, 0]
click at [344, 338] on label "Optional equipment in place of standard: Garmin Force 50", Garmin EchoMap Ultra…" at bounding box center [428, 321] width 168 height 79
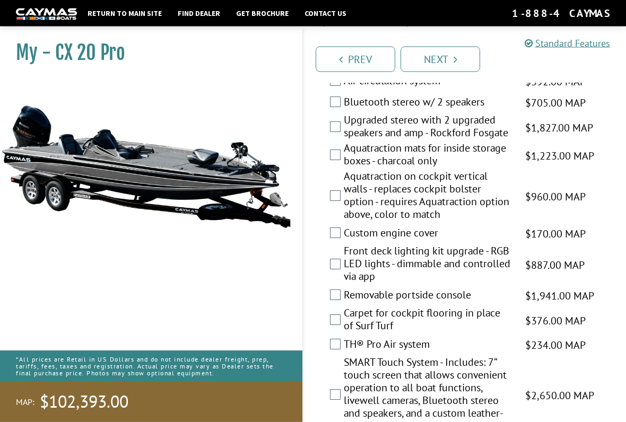
scroll to position [1683, 0]
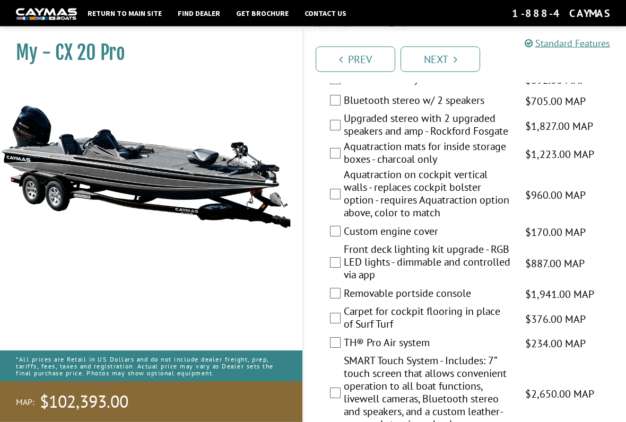
click at [345, 284] on label "Front deck lighting kit upgrade - RGB LED lights - dimmable and controlled via …" at bounding box center [428, 263] width 168 height 41
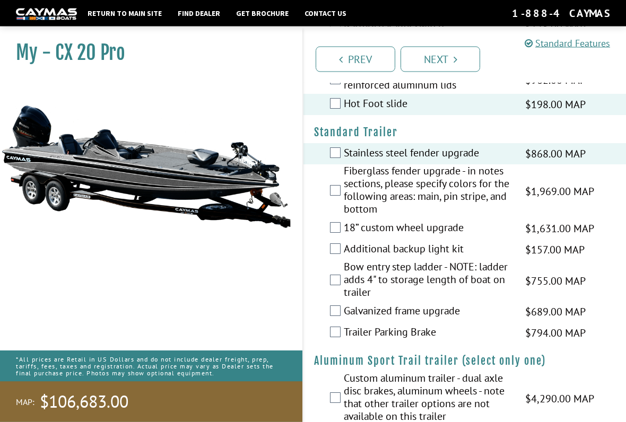
scroll to position [2150, 0]
click at [345, 301] on label "Bow entry step ladder - NOTE: ladder adds 4" to storage length of boat on trail…" at bounding box center [428, 280] width 168 height 41
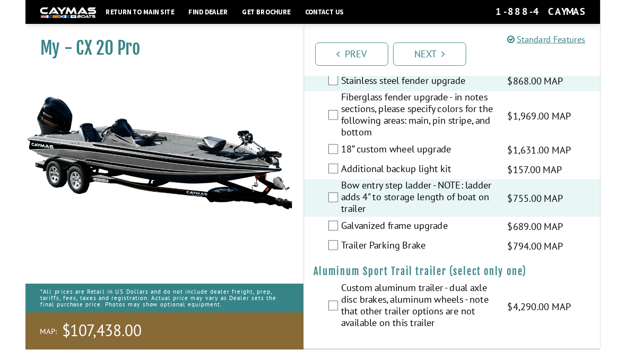
scroll to position [2257, 0]
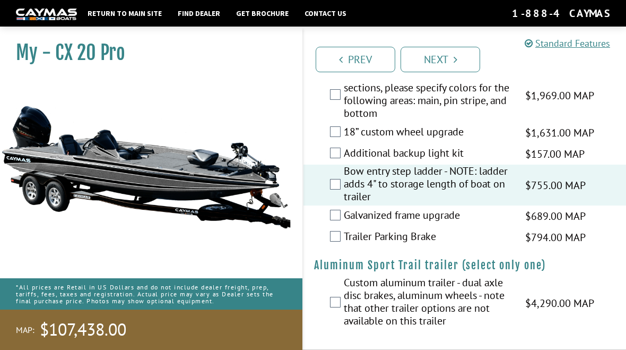
click at [449, 62] on link "Next" at bounding box center [440, 59] width 80 height 25
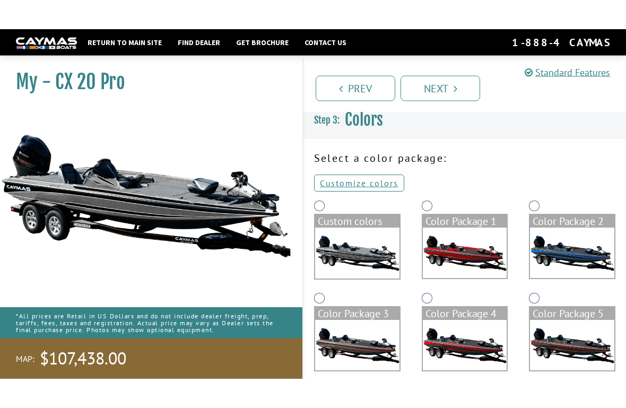
scroll to position [0, 0]
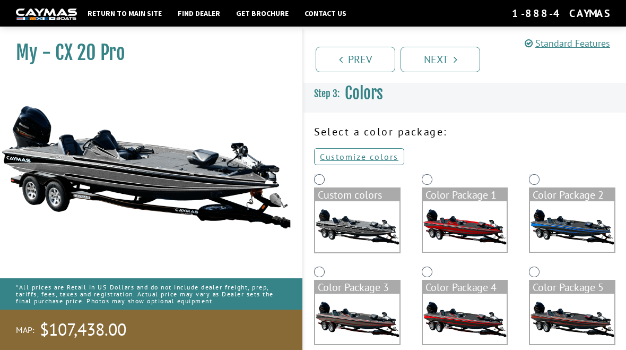
click at [563, 231] on img at bounding box center [572, 226] width 84 height 50
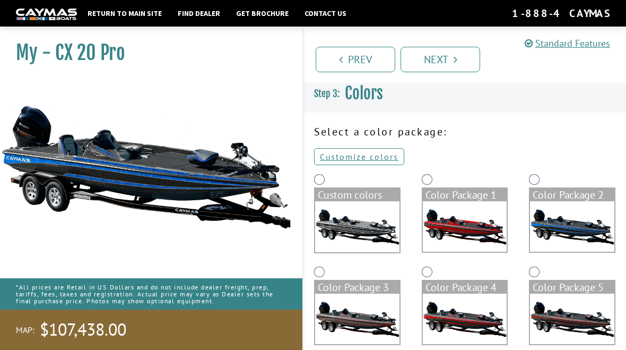
click at [471, 221] on img at bounding box center [465, 226] width 84 height 50
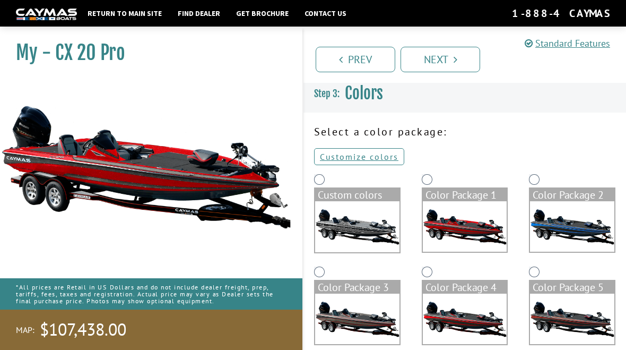
click at [372, 325] on img at bounding box center [357, 318] width 84 height 50
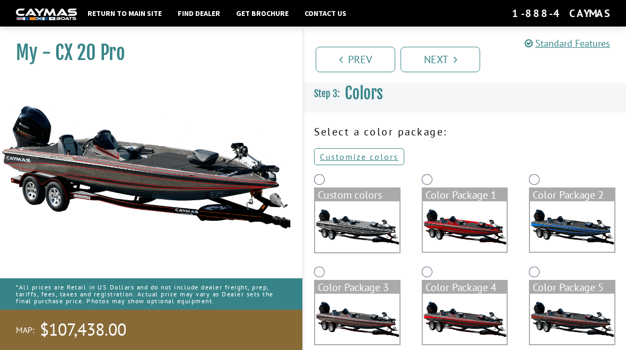
click at [461, 299] on img at bounding box center [465, 318] width 84 height 50
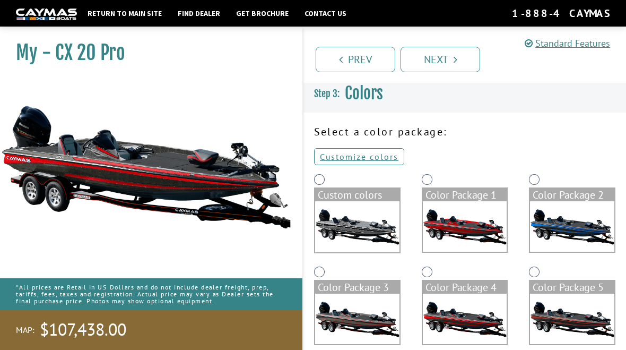
click at [574, 321] on img at bounding box center [572, 318] width 84 height 50
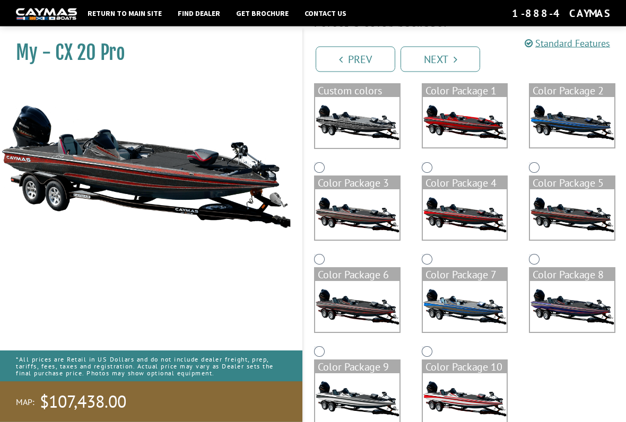
scroll to position [111, 0]
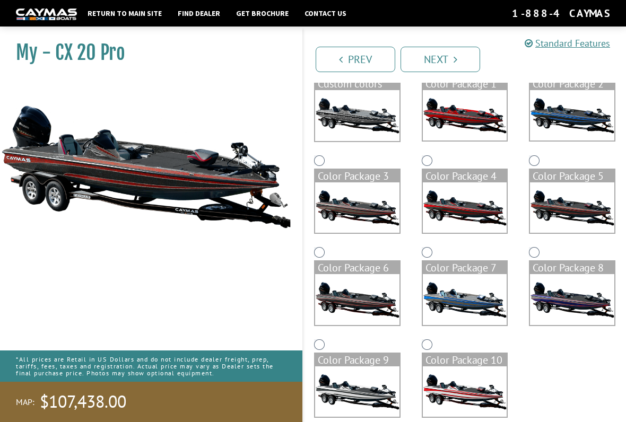
click at [370, 298] on img at bounding box center [357, 299] width 84 height 50
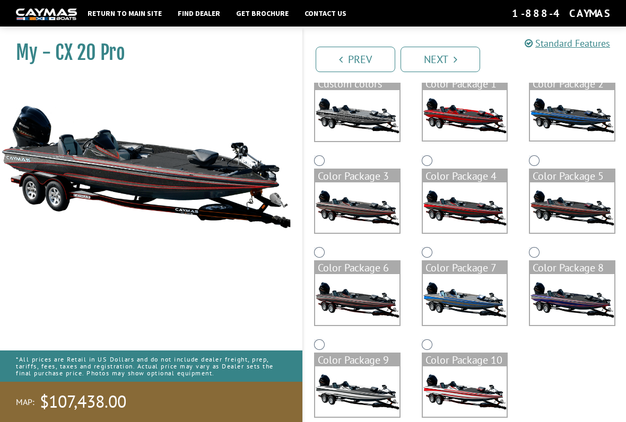
click at [473, 303] on img at bounding box center [465, 299] width 84 height 50
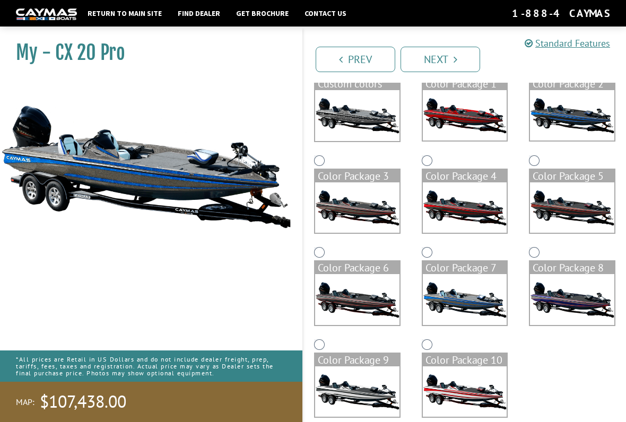
click at [572, 293] on img at bounding box center [572, 299] width 84 height 50
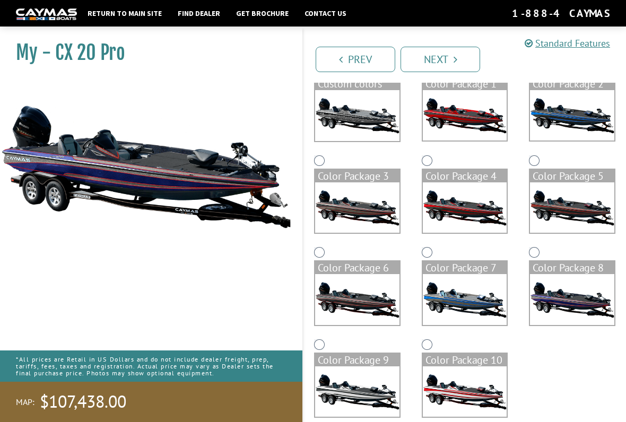
click at [469, 349] on img at bounding box center [465, 391] width 84 height 50
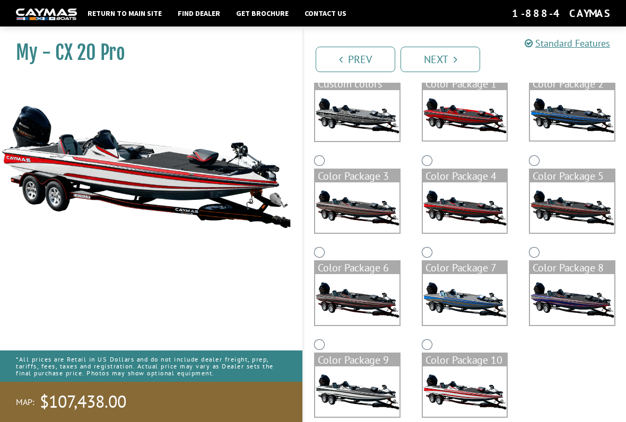
click at [378, 349] on img at bounding box center [357, 391] width 84 height 50
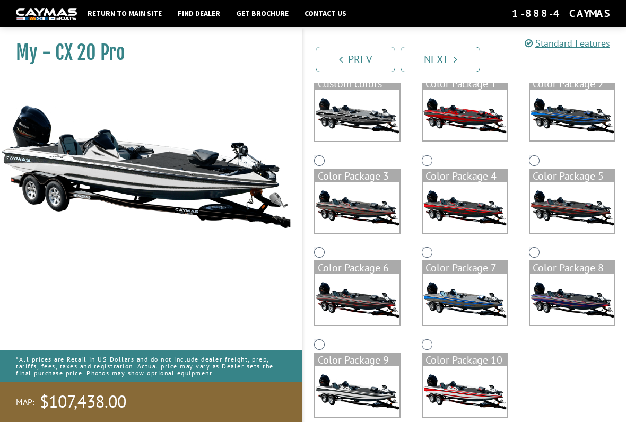
click at [463, 306] on img at bounding box center [465, 299] width 84 height 50
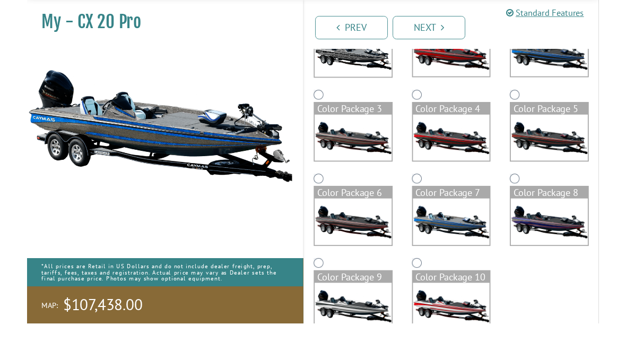
scroll to position [201, 0]
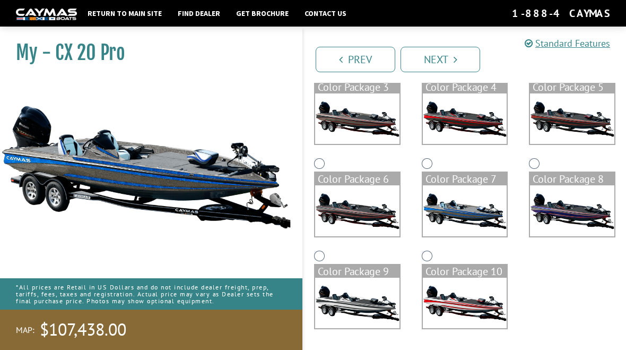
click at [446, 55] on link "Next" at bounding box center [440, 59] width 80 height 25
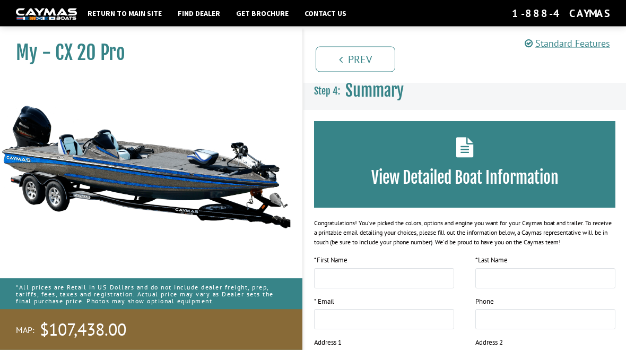
scroll to position [0, 0]
